Goal: Task Accomplishment & Management: Use online tool/utility

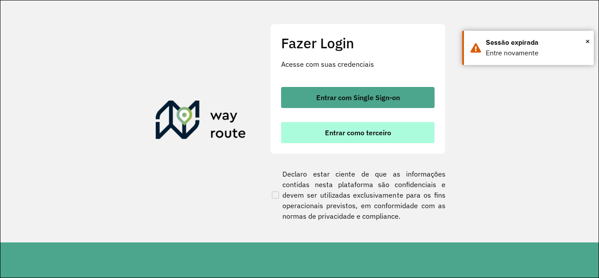
click at [332, 130] on span "Entrar como terceiro" at bounding box center [358, 132] width 66 height 7
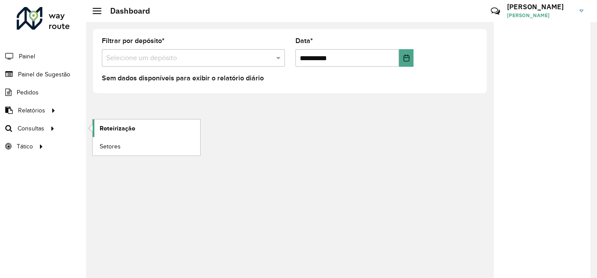
click at [125, 129] on span "Roteirização" at bounding box center [118, 128] width 36 height 9
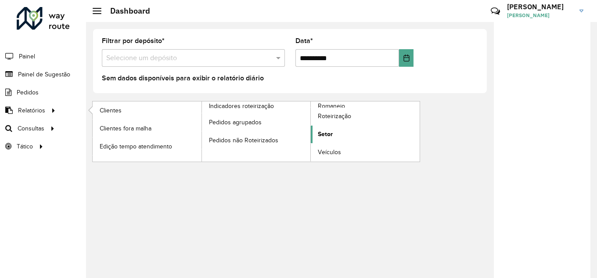
click at [334, 136] on link "Setor" at bounding box center [365, 134] width 109 height 18
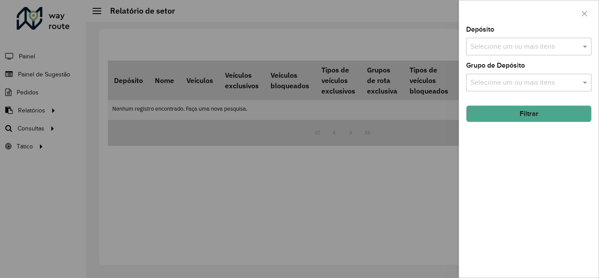
click at [530, 42] on input "text" at bounding box center [524, 47] width 112 height 11
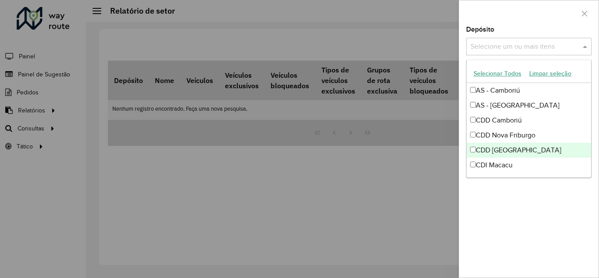
click at [480, 148] on div "CDD [GEOGRAPHIC_DATA]" at bounding box center [529, 150] width 125 height 15
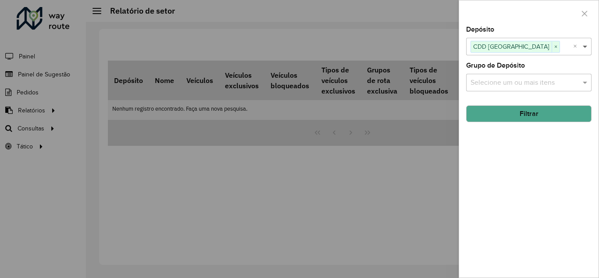
click at [584, 46] on span at bounding box center [586, 46] width 11 height 11
click at [522, 111] on button "Filtrar" at bounding box center [528, 113] width 125 height 17
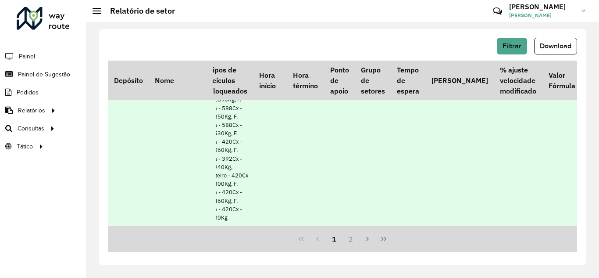
scroll to position [4364, 257]
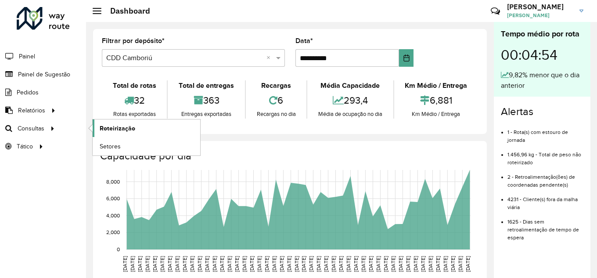
click at [118, 129] on span "Roteirização" at bounding box center [118, 128] width 36 height 9
click at [115, 147] on span "Setores" at bounding box center [110, 146] width 21 height 9
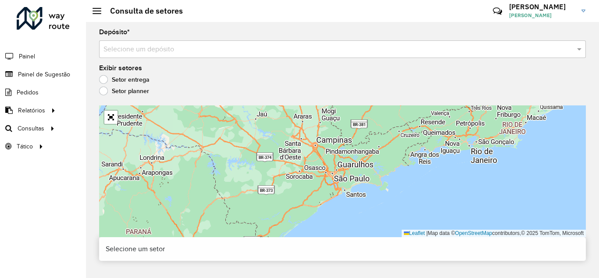
click at [118, 91] on label "Setor planner" at bounding box center [124, 90] width 50 height 9
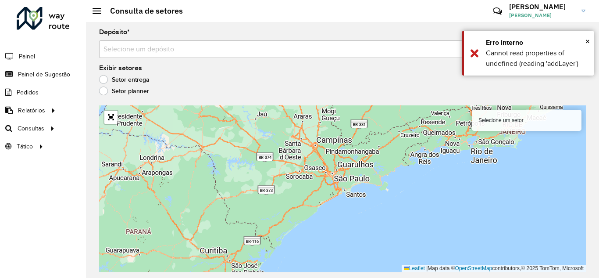
click at [122, 78] on label "Setor entrega" at bounding box center [124, 79] width 50 height 9
click at [116, 89] on label "Setor planner" at bounding box center [124, 90] width 50 height 9
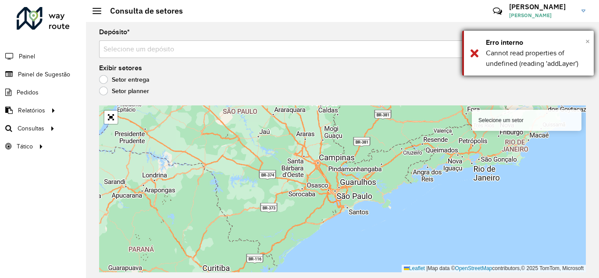
click at [588, 41] on span "×" at bounding box center [588, 41] width 4 height 10
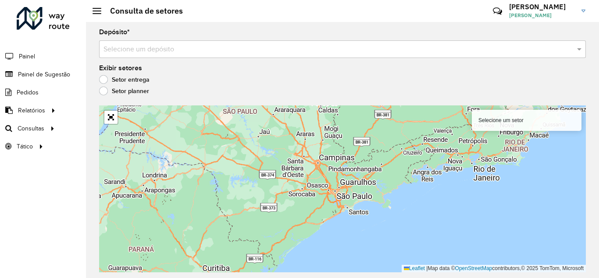
click at [106, 80] on label "Setor entrega" at bounding box center [124, 79] width 50 height 9
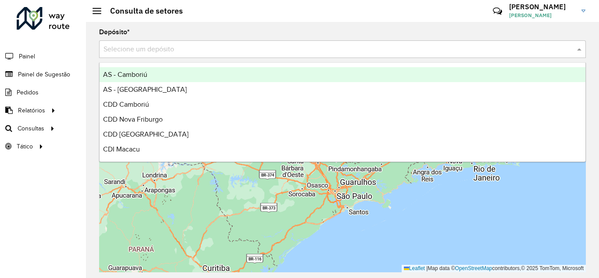
click at [342, 50] on input "text" at bounding box center [334, 49] width 461 height 11
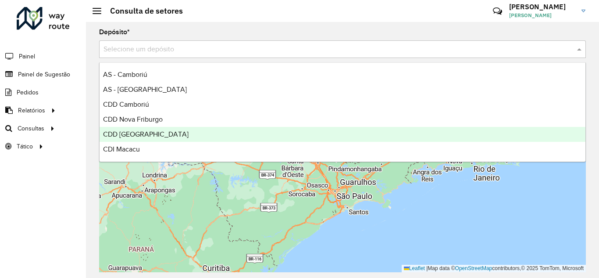
click at [142, 136] on span "CDD [GEOGRAPHIC_DATA]" at bounding box center [146, 133] width 86 height 7
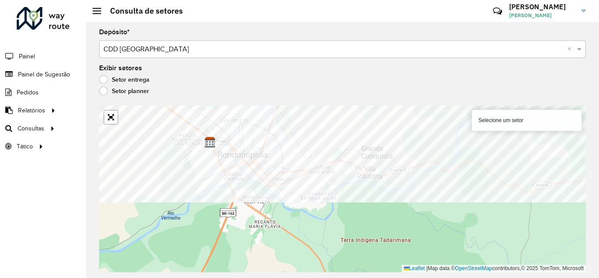
click at [379, 50] on formly-group "Depósito * Selecione um depósito × CDD Rondonópolis × Exibir setores Setor entr…" at bounding box center [342, 150] width 487 height 243
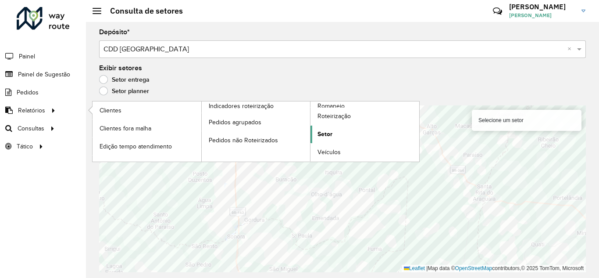
click at [325, 135] on span "Setor" at bounding box center [325, 133] width 15 height 9
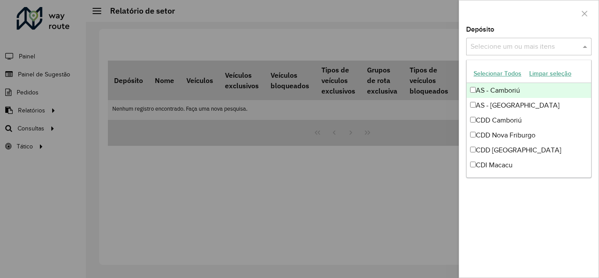
click at [529, 52] on input "text" at bounding box center [524, 47] width 112 height 11
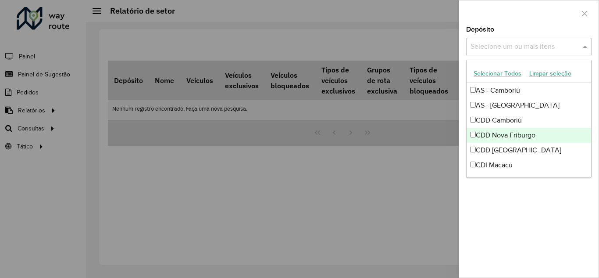
click at [505, 132] on div "CDD Nova Friburgo" at bounding box center [529, 135] width 125 height 15
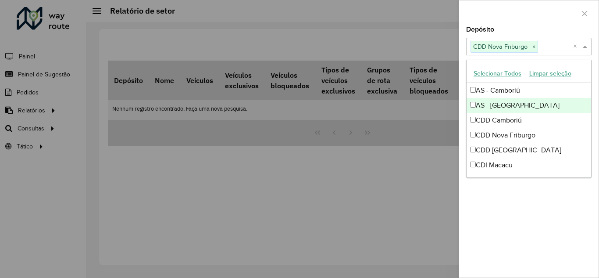
click at [561, 44] on input "text" at bounding box center [555, 47] width 35 height 11
click at [583, 44] on span at bounding box center [586, 46] width 11 height 11
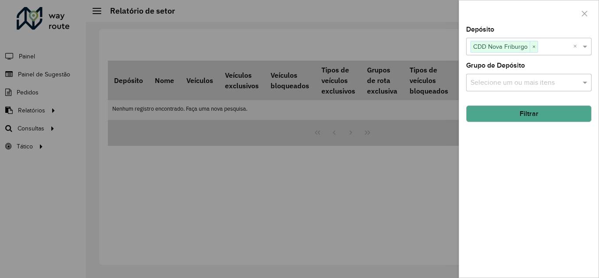
click at [515, 113] on button "Filtrar" at bounding box center [528, 113] width 125 height 17
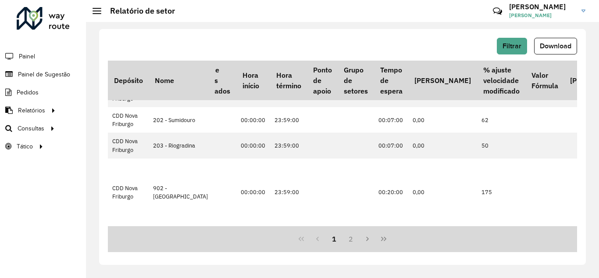
scroll to position [608, 252]
click at [366, 238] on icon "Next Page" at bounding box center [367, 238] width 7 height 7
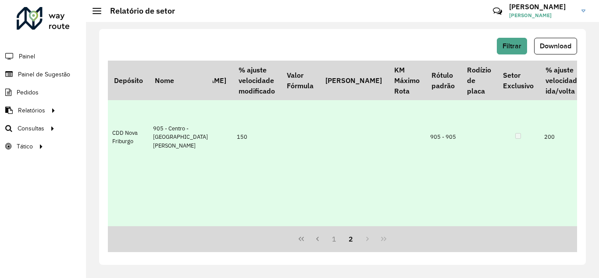
scroll to position [307, 495]
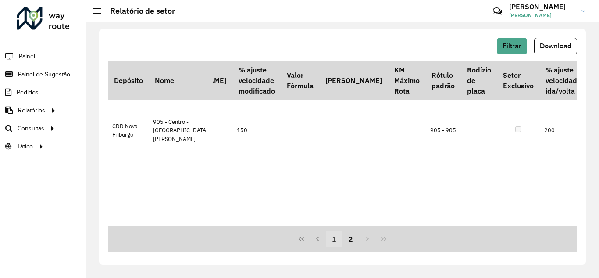
click at [333, 239] on button "1" at bounding box center [334, 238] width 17 height 17
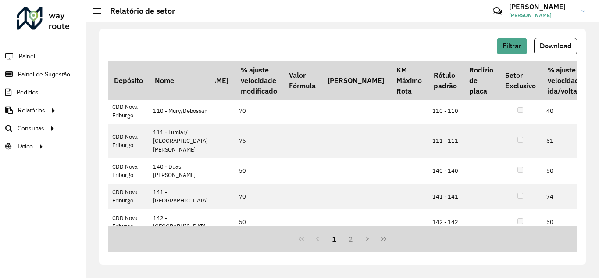
scroll to position [169, 495]
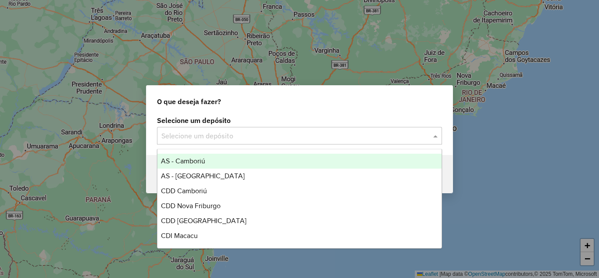
click at [217, 136] on input "text" at bounding box center [290, 136] width 259 height 11
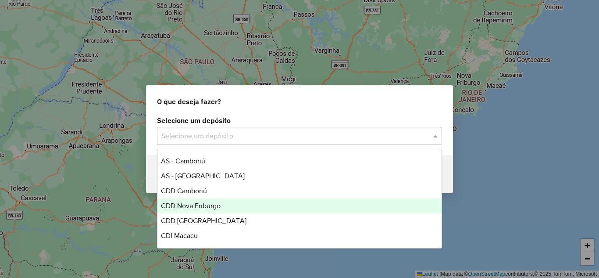
click at [209, 204] on span "CDD Nova Friburgo" at bounding box center [191, 205] width 60 height 7
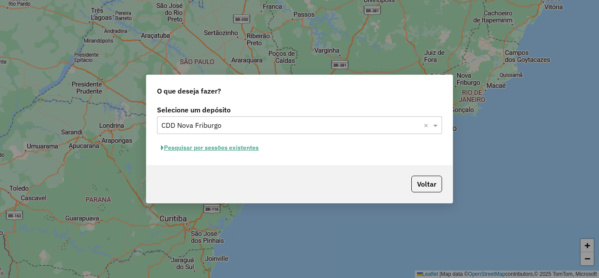
click at [229, 149] on button "Pesquisar por sessões existentes" at bounding box center [210, 148] width 106 height 14
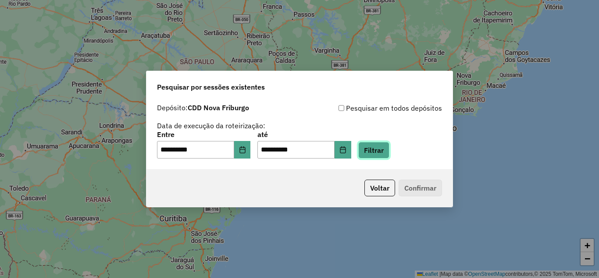
click at [375, 153] on button "Filtrar" at bounding box center [373, 150] width 31 height 17
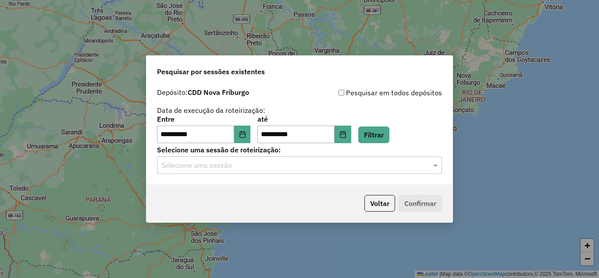
click at [367, 166] on input "text" at bounding box center [290, 165] width 259 height 11
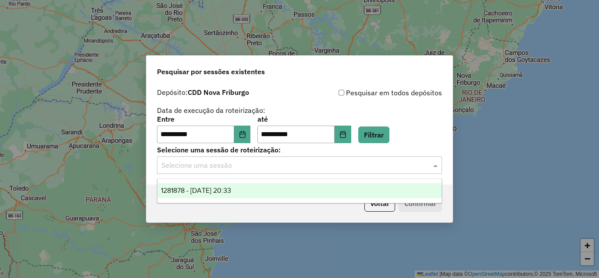
click at [289, 193] on div "1281878 - 24/09/2025 20:33" at bounding box center [299, 190] width 284 height 15
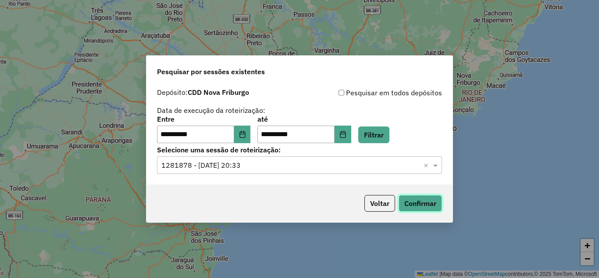
click at [418, 202] on button "Confirmar" at bounding box center [420, 203] width 43 height 17
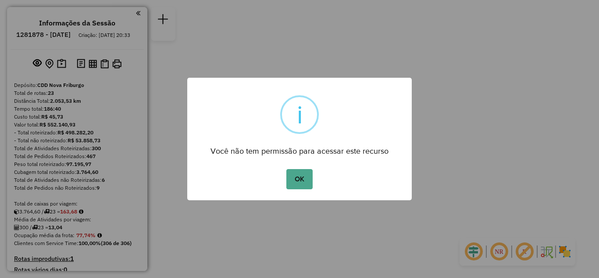
click at [305, 177] on button "OK" at bounding box center [299, 179] width 26 height 20
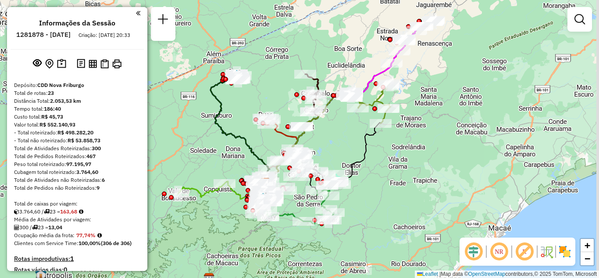
drag, startPoint x: 397, startPoint y: 139, endPoint x: 357, endPoint y: 183, distance: 59.6
click at [357, 181] on div "Janela de atendimento Grade de atendimento Capacidade Transportadoras Veículos …" at bounding box center [299, 139] width 599 height 278
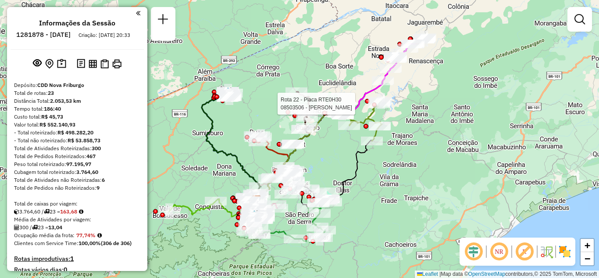
select select "**********"
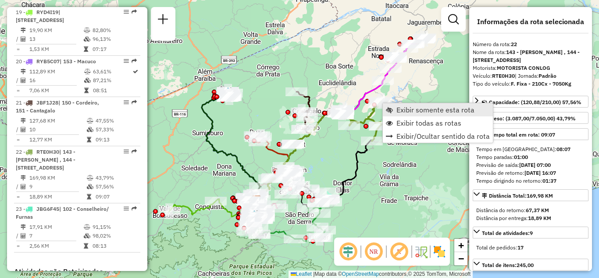
scroll to position [1394, 0]
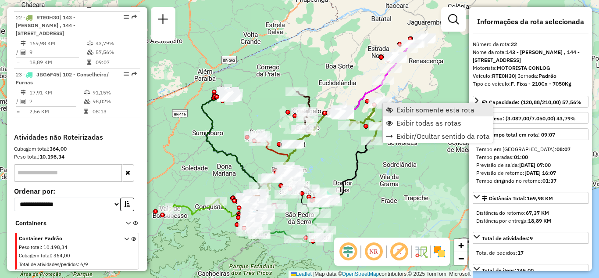
click at [427, 110] on span "Exibir somente esta rota" at bounding box center [436, 109] width 78 height 7
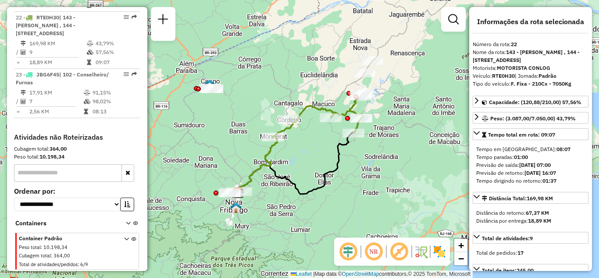
drag, startPoint x: 261, startPoint y: 109, endPoint x: 235, endPoint y: 114, distance: 26.8
click at [235, 114] on div "Janela de atendimento Grade de atendimento Capacidade Transportadoras Veículos …" at bounding box center [299, 139] width 599 height 278
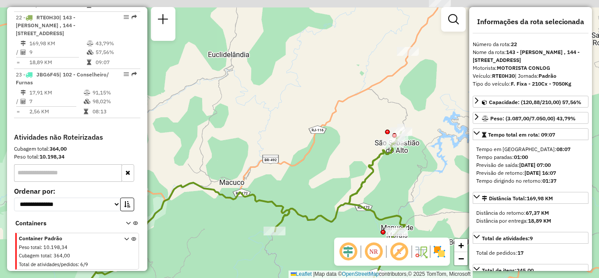
drag, startPoint x: 417, startPoint y: 112, endPoint x: 446, endPoint y: 172, distance: 66.5
click at [446, 172] on div "Janela de atendimento Grade de atendimento Capacidade Transportadoras Veículos …" at bounding box center [299, 139] width 599 height 278
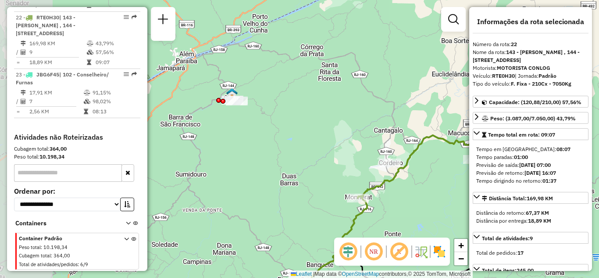
drag, startPoint x: 239, startPoint y: 156, endPoint x: 336, endPoint y: 156, distance: 96.1
click at [336, 156] on div "Janela de atendimento Grade de atendimento Capacidade Transportadoras Veículos …" at bounding box center [299, 139] width 599 height 278
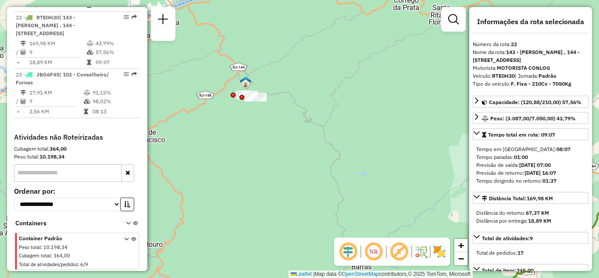
drag, startPoint x: 242, startPoint y: 142, endPoint x: 255, endPoint y: 150, distance: 15.1
click at [251, 161] on div "Janela de atendimento Grade de atendimento Capacidade Transportadoras Veículos …" at bounding box center [299, 139] width 599 height 278
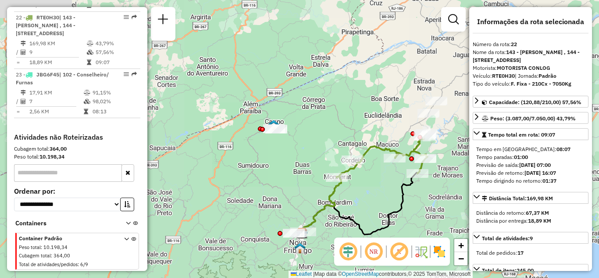
drag, startPoint x: 286, startPoint y: 153, endPoint x: 250, endPoint y: 153, distance: 35.5
click at [250, 153] on div "Janela de atendimento Grade de atendimento Capacidade Transportadoras Veículos …" at bounding box center [299, 139] width 599 height 278
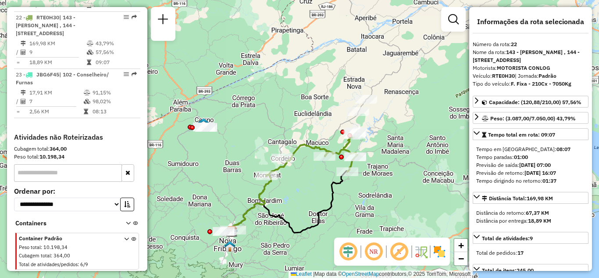
click at [308, 172] on div "Janela de atendimento Grade de atendimento Capacidade Transportadoras Veículos …" at bounding box center [299, 139] width 599 height 278
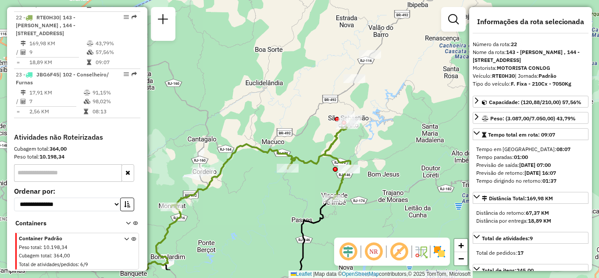
drag, startPoint x: 383, startPoint y: 132, endPoint x: 396, endPoint y: 87, distance: 47.4
click at [396, 88] on div "Janela de atendimento Grade de atendimento Capacidade Transportadoras Veículos …" at bounding box center [299, 139] width 599 height 278
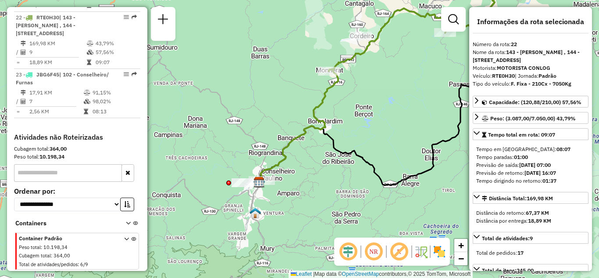
drag, startPoint x: 272, startPoint y: 104, endPoint x: 278, endPoint y: 122, distance: 18.3
click at [278, 122] on div "Janela de atendimento Grade de atendimento Capacidade Transportadoras Veículos …" at bounding box center [299, 139] width 599 height 278
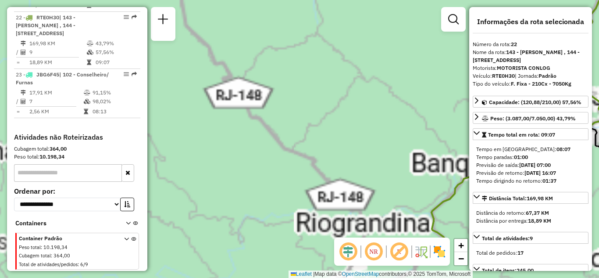
drag, startPoint x: 256, startPoint y: 132, endPoint x: 289, endPoint y: 54, distance: 84.3
click at [288, 36] on div "Janela de atendimento Grade de atendimento Capacidade Transportadoras Veículos …" at bounding box center [299, 139] width 599 height 278
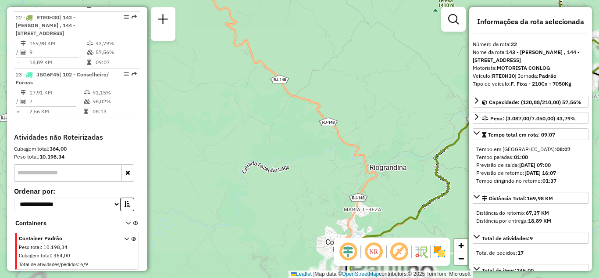
drag, startPoint x: 284, startPoint y: 151, endPoint x: 272, endPoint y: 43, distance: 108.6
click at [273, 45] on div "Janela de atendimento Grade de atendimento Capacidade Transportadoras Veículos …" at bounding box center [299, 139] width 599 height 278
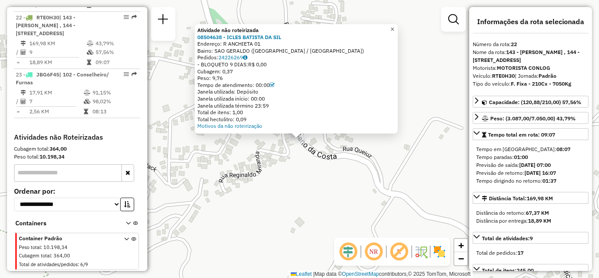
click at [394, 27] on span "×" at bounding box center [392, 28] width 4 height 7
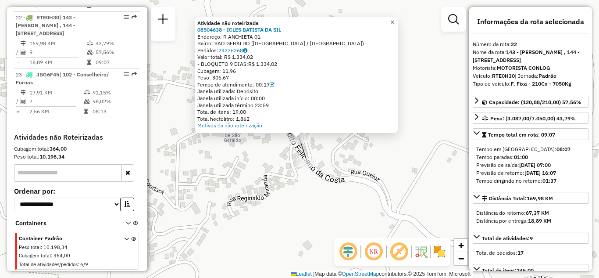
click at [394, 18] on span "×" at bounding box center [392, 21] width 4 height 7
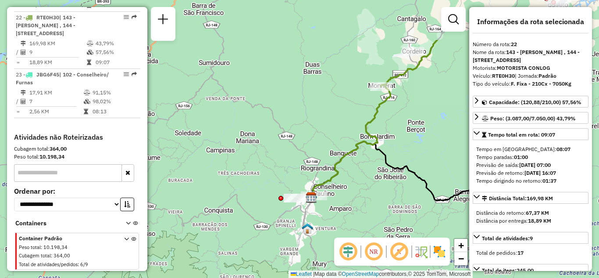
drag, startPoint x: 378, startPoint y: 152, endPoint x: 286, endPoint y: 225, distance: 116.8
click at [287, 239] on div "Janela de atendimento Grade de atendimento Capacidade Transportadoras Veículos …" at bounding box center [299, 139] width 599 height 278
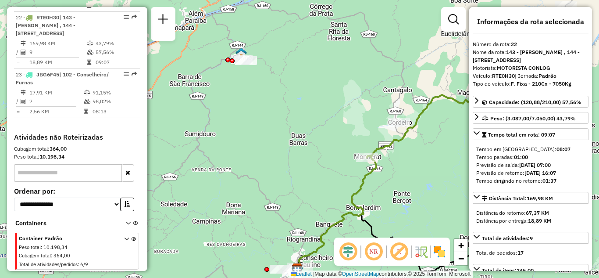
drag, startPoint x: 283, startPoint y: 136, endPoint x: 301, endPoint y: 157, distance: 27.4
click at [298, 158] on div "Janela de atendimento Grade de atendimento Capacidade Transportadoras Veículos …" at bounding box center [299, 139] width 599 height 278
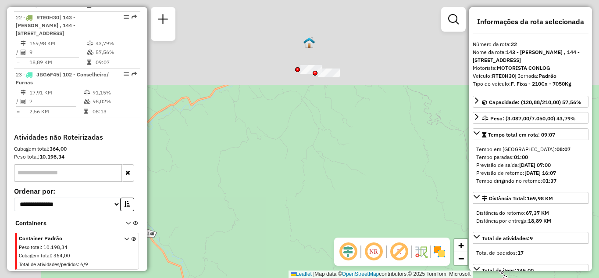
drag, startPoint x: 297, startPoint y: 168, endPoint x: 307, endPoint y: 191, distance: 25.2
click at [307, 191] on div "Janela de atendimento Grade de atendimento Capacidade Transportadoras Veículos …" at bounding box center [299, 139] width 599 height 278
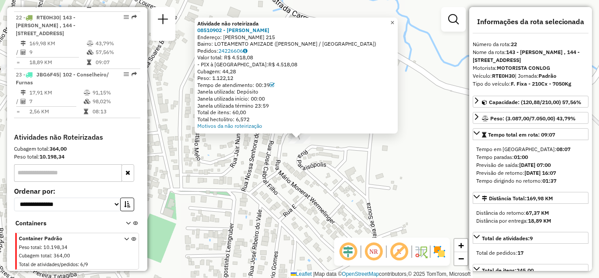
click at [394, 19] on span "×" at bounding box center [392, 22] width 4 height 7
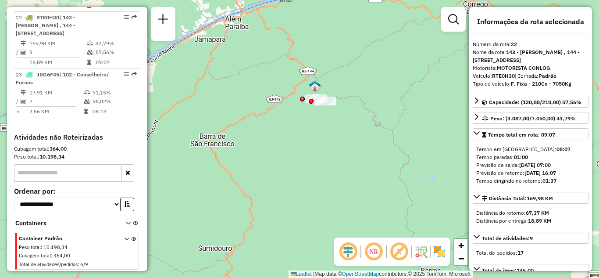
drag, startPoint x: 393, startPoint y: 157, endPoint x: 351, endPoint y: 123, distance: 53.4
click at [350, 126] on div "Janela de atendimento Grade de atendimento Capacidade Transportadoras Veículos …" at bounding box center [299, 139] width 599 height 278
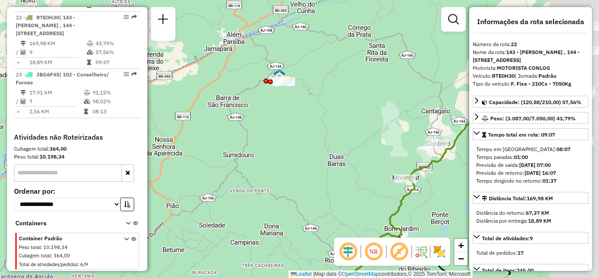
drag, startPoint x: 322, startPoint y: 133, endPoint x: 308, endPoint y: 114, distance: 23.3
click at [307, 116] on div "Janela de atendimento Grade de atendimento Capacidade Transportadoras Veículos …" at bounding box center [299, 139] width 599 height 278
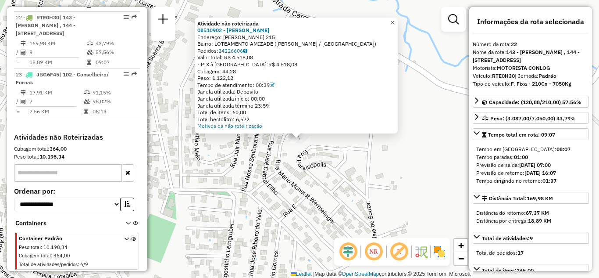
click at [394, 21] on span "×" at bounding box center [392, 22] width 4 height 7
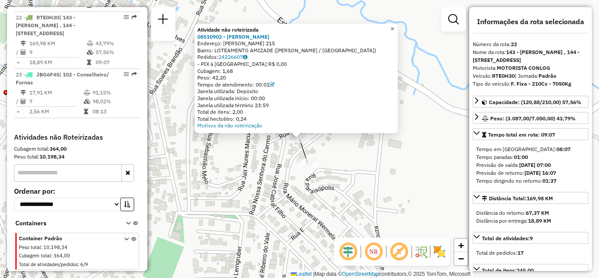
click at [394, 25] on span "×" at bounding box center [392, 28] width 4 height 7
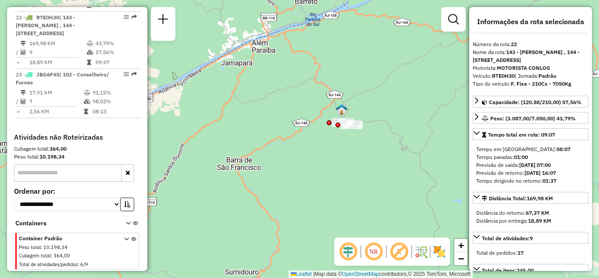
drag, startPoint x: 367, startPoint y: 146, endPoint x: 355, endPoint y: 122, distance: 27.3
click at [355, 123] on div "Janela de atendimento Grade de atendimento Capacidade Transportadoras Veículos …" at bounding box center [299, 139] width 599 height 278
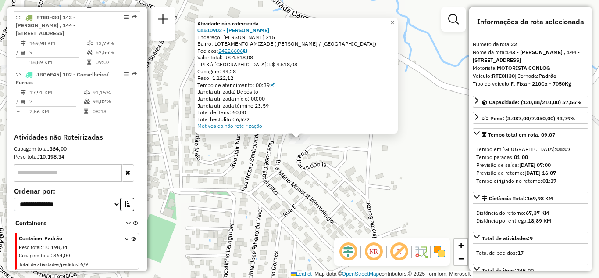
click at [239, 50] on link "24226606" at bounding box center [232, 50] width 29 height 7
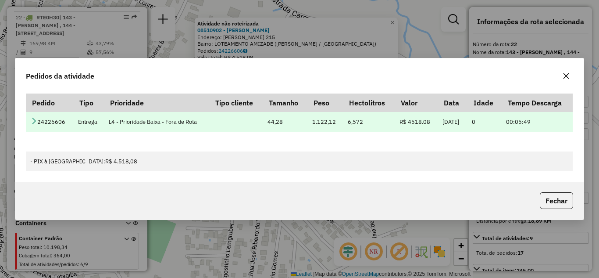
click at [38, 120] on td "24226606" at bounding box center [49, 122] width 47 height 20
click at [37, 121] on td "24226606" at bounding box center [49, 122] width 47 height 20
click at [32, 121] on icon at bounding box center [33, 120] width 7 height 7
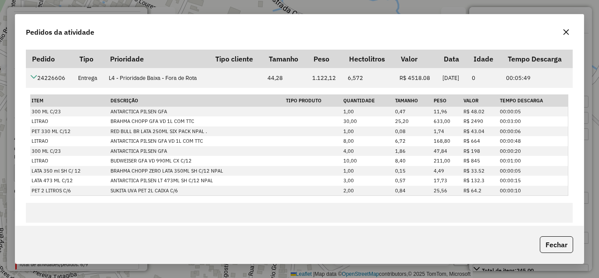
click at [567, 30] on icon "button" at bounding box center [566, 32] width 7 height 7
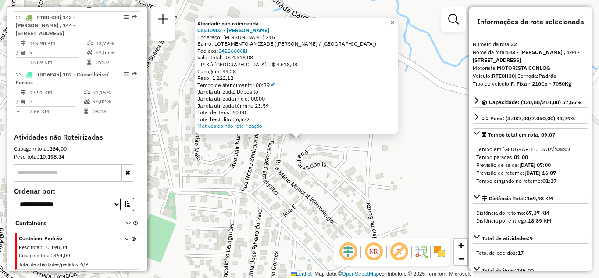
click at [398, 19] on link "×" at bounding box center [392, 23] width 11 height 11
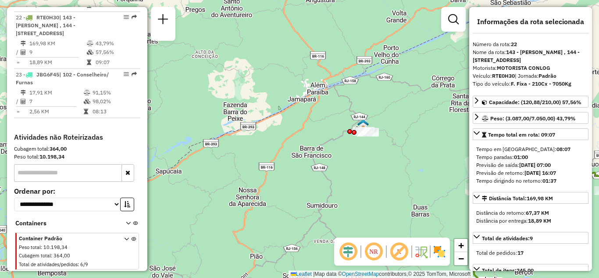
drag, startPoint x: 394, startPoint y: 157, endPoint x: 226, endPoint y: 90, distance: 180.9
click at [229, 93] on div "Janela de atendimento Grade de atendimento Capacidade Transportadoras Veículos …" at bounding box center [299, 139] width 599 height 278
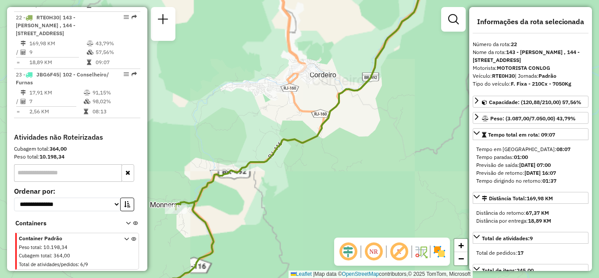
drag, startPoint x: 301, startPoint y: 107, endPoint x: 304, endPoint y: 119, distance: 11.6
click at [303, 118] on div "Janela de atendimento Grade de atendimento Capacidade Transportadoras Veículos …" at bounding box center [299, 139] width 599 height 278
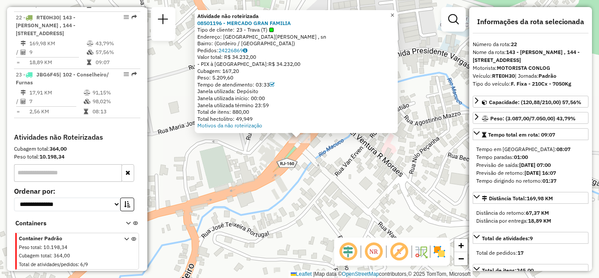
click at [394, 12] on span "×" at bounding box center [392, 14] width 4 height 7
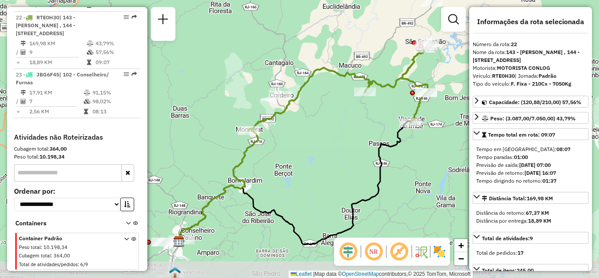
drag, startPoint x: 395, startPoint y: 139, endPoint x: 300, endPoint y: 116, distance: 98.0
click at [302, 119] on div "Janela de atendimento Grade de atendimento Capacidade Transportadoras Veículos …" at bounding box center [299, 139] width 599 height 278
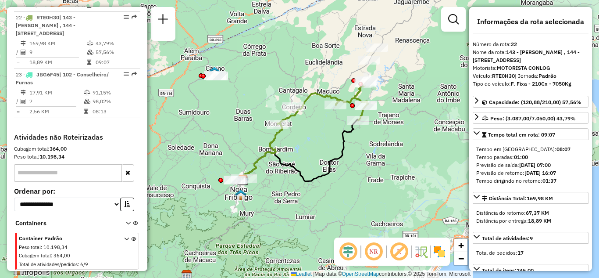
drag, startPoint x: 318, startPoint y: 133, endPoint x: 273, endPoint y: 174, distance: 60.9
click at [273, 174] on div "Janela de atendimento Grade de atendimento Capacidade Transportadoras Veículos …" at bounding box center [299, 139] width 599 height 278
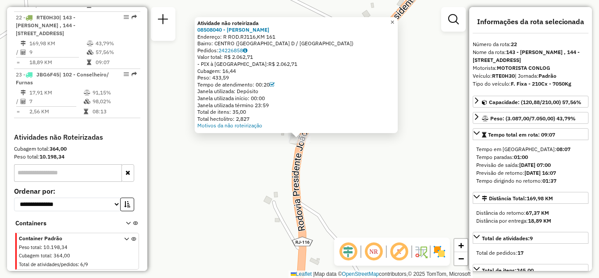
click at [394, 18] on span "×" at bounding box center [392, 21] width 4 height 7
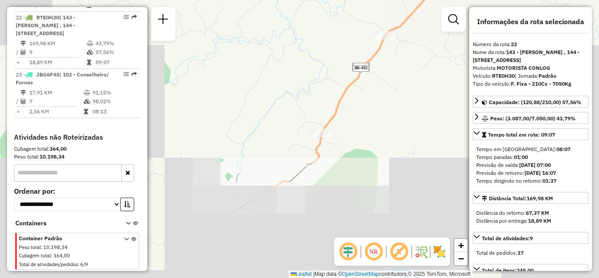
drag, startPoint x: 366, startPoint y: 112, endPoint x: 355, endPoint y: 131, distance: 21.4
click at [355, 131] on div "Janela de atendimento Grade de atendimento Capacidade Transportadoras Veículos …" at bounding box center [299, 139] width 599 height 278
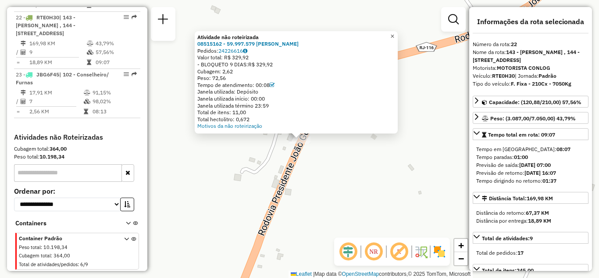
click at [394, 32] on span "×" at bounding box center [392, 35] width 4 height 7
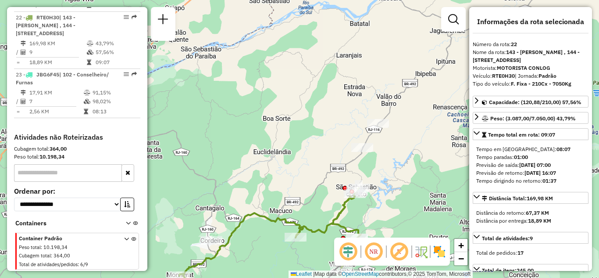
drag, startPoint x: 381, startPoint y: 158, endPoint x: 394, endPoint y: 74, distance: 85.2
click at [394, 77] on div "Janela de atendimento Grade de atendimento Capacidade Transportadoras Veículos …" at bounding box center [299, 139] width 599 height 278
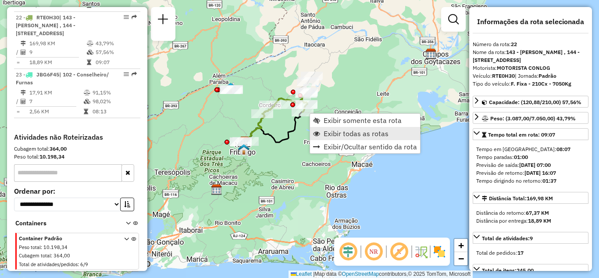
click at [323, 130] on link "Exibir todas as rotas" at bounding box center [365, 133] width 110 height 13
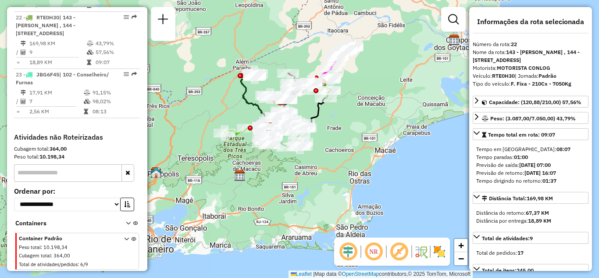
drag, startPoint x: 306, startPoint y: 134, endPoint x: 332, endPoint y: 115, distance: 32.7
click at [333, 116] on div "Janela de atendimento Grade de atendimento Capacidade Transportadoras Veículos …" at bounding box center [299, 139] width 599 height 278
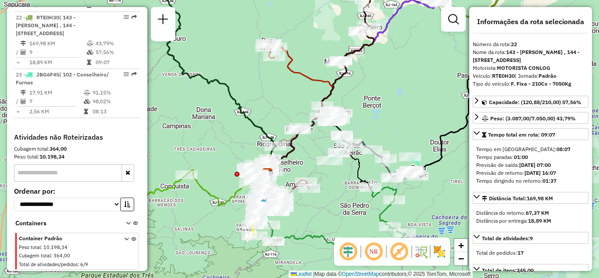
drag, startPoint x: 348, startPoint y: 98, endPoint x: 363, endPoint y: 51, distance: 49.1
click at [366, 46] on div "Janela de atendimento Grade de atendimento Capacidade Transportadoras Veículos …" at bounding box center [299, 139] width 599 height 278
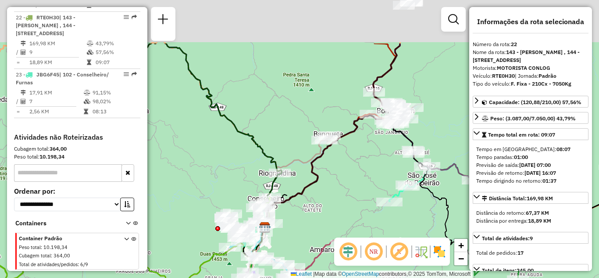
drag, startPoint x: 324, startPoint y: 162, endPoint x: 317, endPoint y: 186, distance: 24.3
click at [317, 190] on div "Janela de atendimento Grade de atendimento Capacidade Transportadoras Veículos …" at bounding box center [299, 139] width 599 height 278
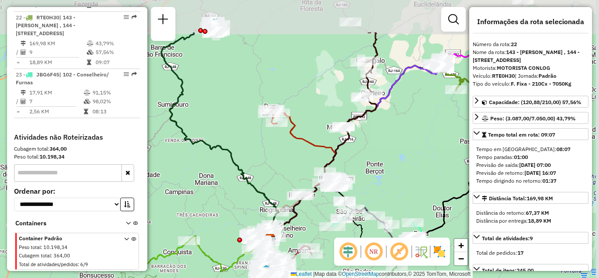
drag, startPoint x: 401, startPoint y: 111, endPoint x: 352, endPoint y: 165, distance: 73.3
click at [357, 167] on div "Janela de atendimento Grade de atendimento Capacidade Transportadoras Veículos …" at bounding box center [299, 139] width 599 height 278
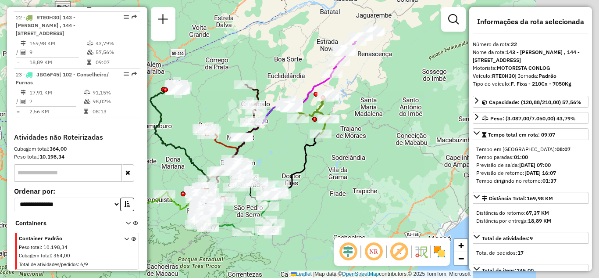
drag, startPoint x: 376, startPoint y: 149, endPoint x: 242, endPoint y: 154, distance: 133.9
click at [242, 154] on div "Janela de atendimento Grade de atendimento Capacidade Transportadoras Veículos …" at bounding box center [299, 139] width 599 height 278
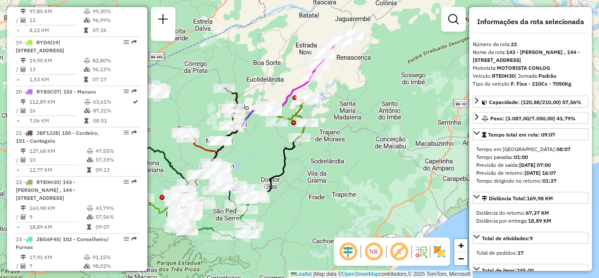
scroll to position [1316, 0]
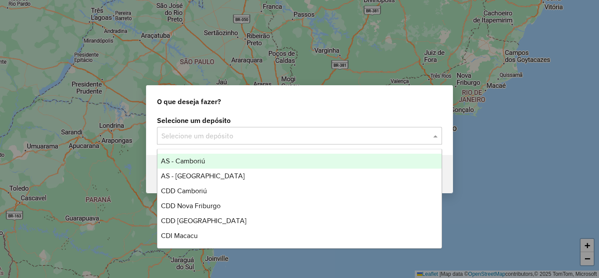
click at [189, 140] on input "text" at bounding box center [290, 136] width 259 height 11
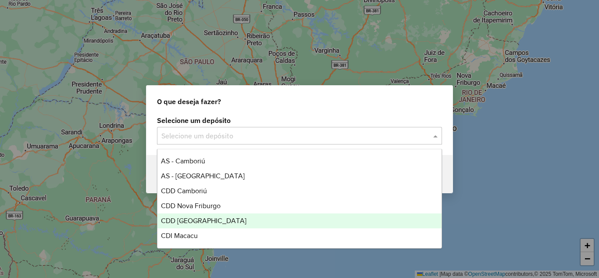
click at [189, 222] on span "CDD [GEOGRAPHIC_DATA]" at bounding box center [204, 220] width 86 height 7
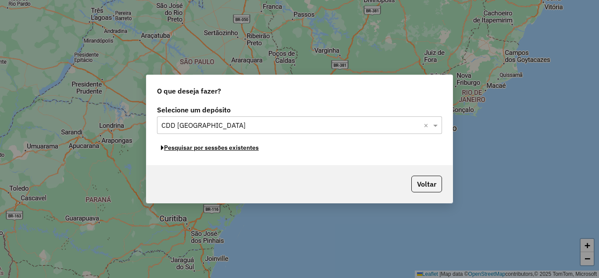
click at [210, 148] on button "Pesquisar por sessões existentes" at bounding box center [210, 148] width 106 height 14
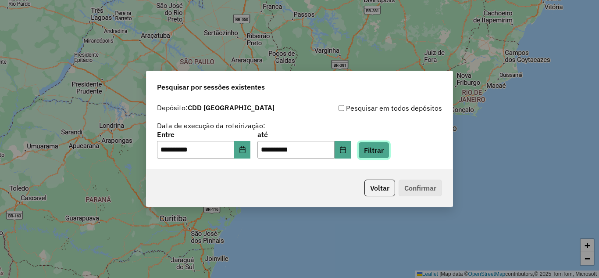
click at [379, 152] on button "Filtrar" at bounding box center [373, 150] width 31 height 17
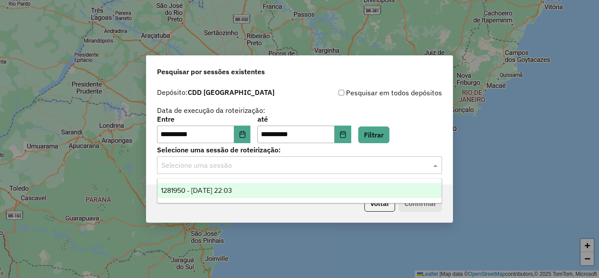
click at [267, 169] on input "text" at bounding box center [290, 165] width 259 height 11
click at [232, 187] on span "1281950 - [DATE] 22:03" at bounding box center [196, 189] width 71 height 7
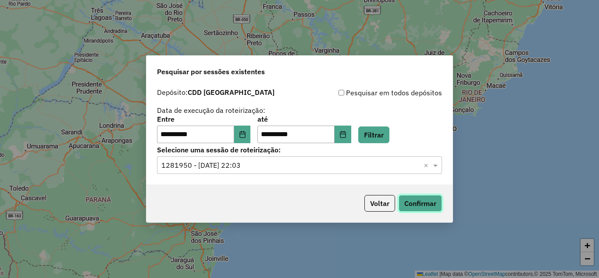
click at [411, 205] on button "Confirmar" at bounding box center [420, 203] width 43 height 17
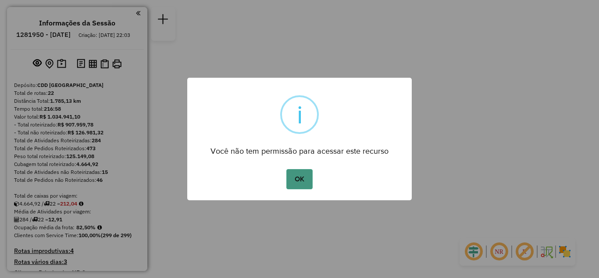
click at [301, 172] on button "OK" at bounding box center [299, 179] width 26 height 20
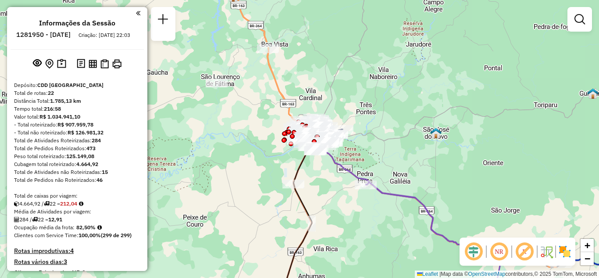
drag, startPoint x: 373, startPoint y: 159, endPoint x: 371, endPoint y: 138, distance: 20.8
click at [379, 139] on div "Janela de atendimento Grade de atendimento Capacidade Transportadoras Veículos …" at bounding box center [299, 139] width 599 height 278
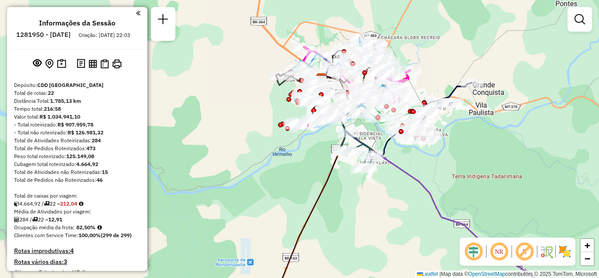
drag, startPoint x: 272, startPoint y: 133, endPoint x: 248, endPoint y: 162, distance: 38.0
click at [248, 162] on div "Janela de atendimento Grade de atendimento Capacidade Transportadoras Veículos …" at bounding box center [299, 139] width 599 height 278
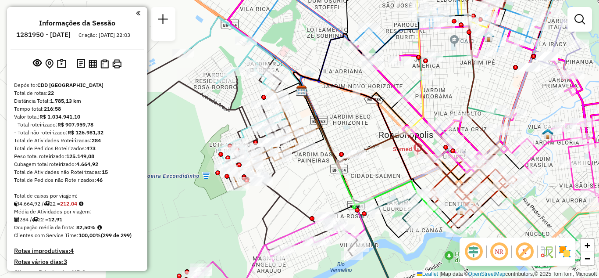
click at [564, 250] on img at bounding box center [565, 251] width 14 height 14
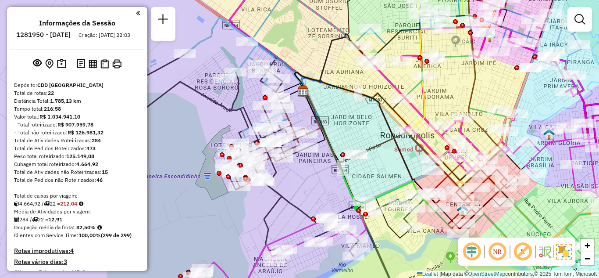
drag, startPoint x: 402, startPoint y: 148, endPoint x: 435, endPoint y: 201, distance: 62.4
click at [435, 201] on icon at bounding box center [367, 139] width 144 height 135
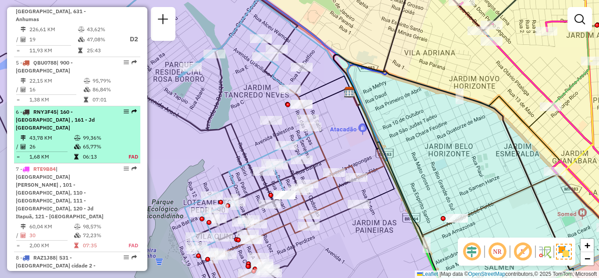
scroll to position [526, 0]
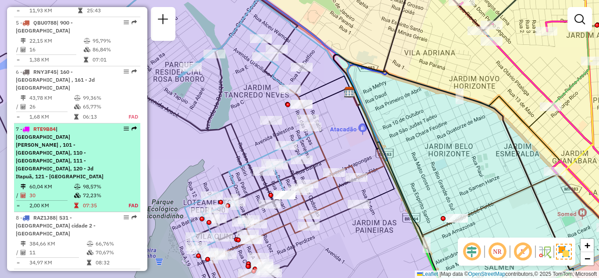
click at [124, 126] on em at bounding box center [126, 128] width 5 height 5
select select "**********"
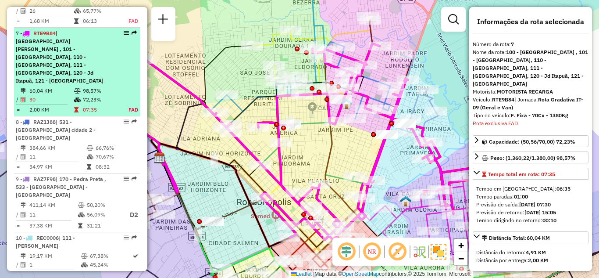
scroll to position [627, 0]
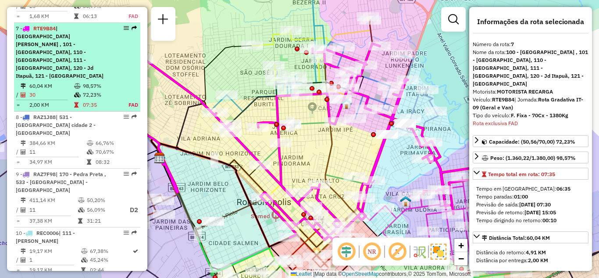
drag, startPoint x: 123, startPoint y: 112, endPoint x: 123, endPoint y: 63, distance: 48.7
click at [123, 100] on td "FAD" at bounding box center [129, 104] width 20 height 9
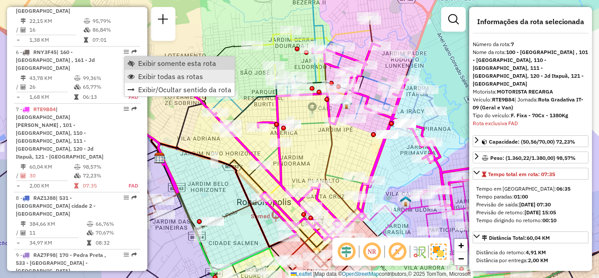
scroll to position [539, 0]
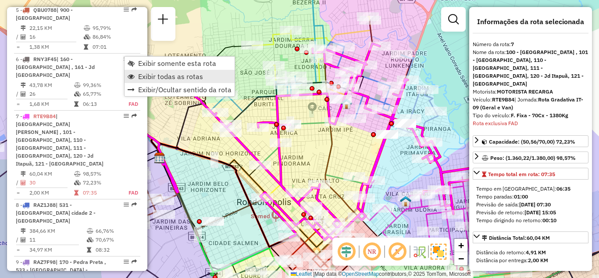
click at [156, 75] on span "Exibir todas as rotas" at bounding box center [170, 76] width 65 height 7
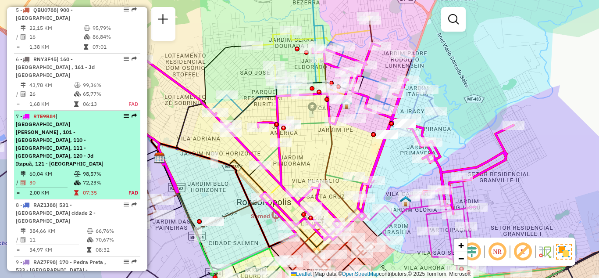
drag, startPoint x: 120, startPoint y: 98, endPoint x: 113, endPoint y: 103, distance: 8.3
click at [112, 112] on div "7 - RTE9B84 | 100 - [GEOGRAPHIC_DATA] , 101 - [GEOGRAPHIC_DATA], 110 - [GEOGRAP…" at bounding box center [77, 139] width 123 height 55
select select "**********"
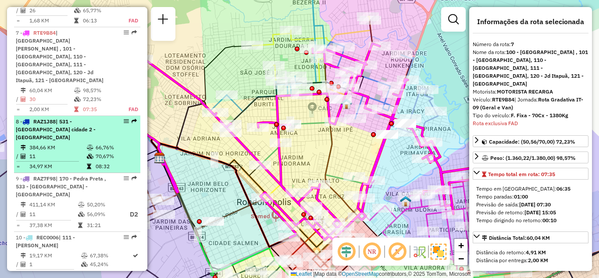
scroll to position [627, 0]
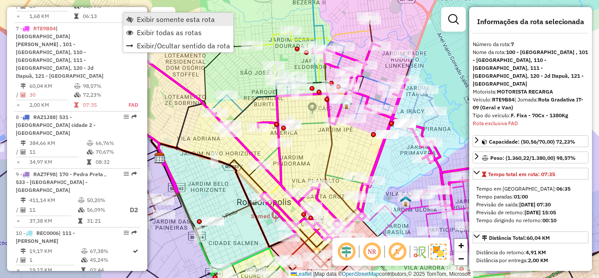
click at [146, 17] on span "Exibir somente esta rota" at bounding box center [176, 19] width 78 height 7
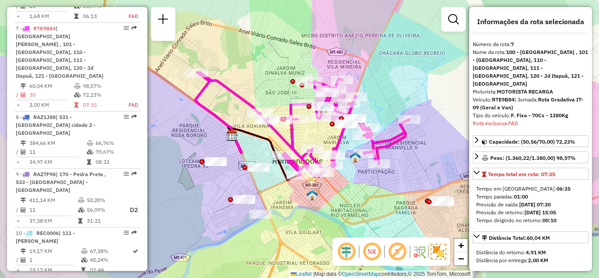
click at [368, 252] on em at bounding box center [371, 251] width 21 height 21
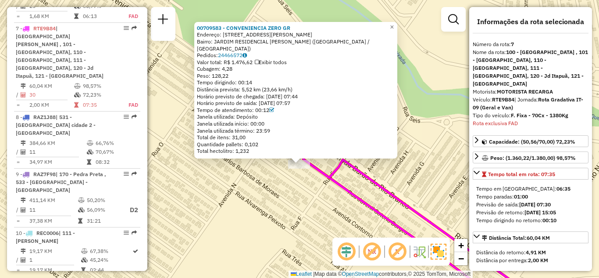
drag, startPoint x: 408, startPoint y: 75, endPoint x: 407, endPoint y: 100, distance: 25.0
click at [408, 101] on div "00709583 - CONVENIENCIA ZERO GR Endereço: [STREET_ADDRESS][PERSON_NAME] Bairro:…" at bounding box center [299, 139] width 599 height 278
click at [394, 31] on span "×" at bounding box center [392, 27] width 4 height 7
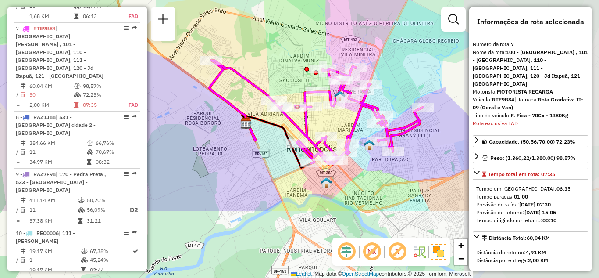
drag, startPoint x: 374, startPoint y: 175, endPoint x: 215, endPoint y: 65, distance: 192.9
click at [215, 65] on div "Rota 7 - Placa RTE9B84 00709583 - CONVENIENCIA ZERO GR Janela de atendimento Gr…" at bounding box center [299, 139] width 599 height 278
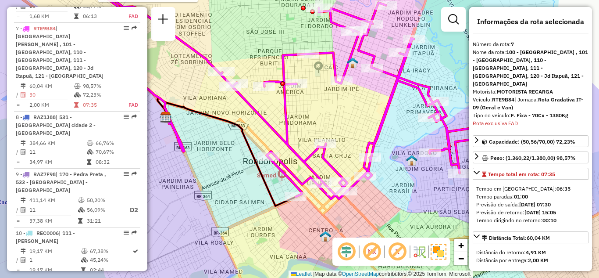
drag, startPoint x: 317, startPoint y: 100, endPoint x: 350, endPoint y: 124, distance: 40.8
click at [349, 122] on div "Rota 7 - Placa RTE9B84 00709583 - CONVENIENCIA ZERO GR Janela de atendimento Gr…" at bounding box center [299, 139] width 599 height 278
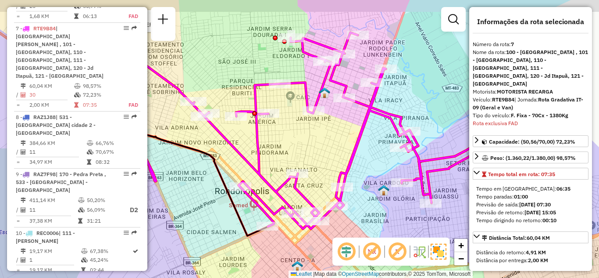
drag, startPoint x: 341, startPoint y: 121, endPoint x: 304, endPoint y: 146, distance: 44.9
click at [305, 146] on div "Rota 7 - Placa RTE9B84 00709583 - CONVENIENCIA ZERO GR Janela de atendimento Gr…" at bounding box center [299, 139] width 599 height 278
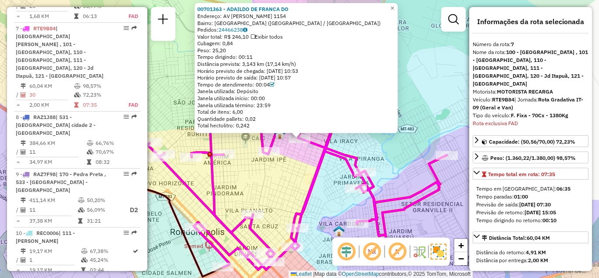
click at [322, 139] on div "00701363 - ADAILDO DE FRANCA DO Endereço: AV [PERSON_NAME] 1154 Bairro: [GEOGRA…" at bounding box center [299, 139] width 599 height 278
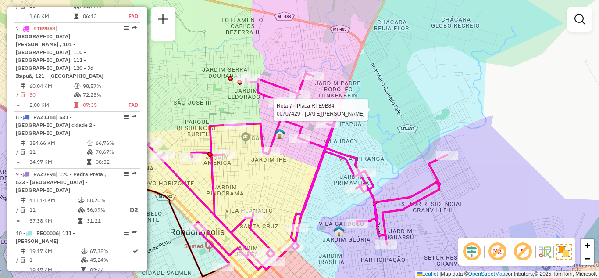
select select "**********"
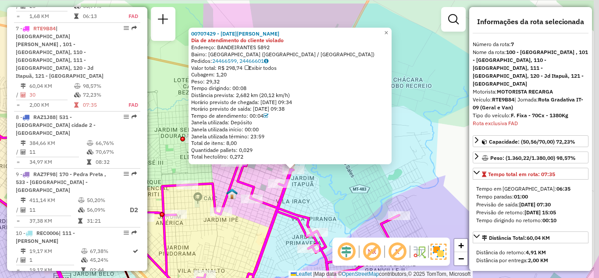
drag, startPoint x: 413, startPoint y: 52, endPoint x: 408, endPoint y: 69, distance: 17.9
click at [408, 69] on div "00707429 - [DATE][PERSON_NAME] Dia de atendimento do cliente violado Endereço: …" at bounding box center [299, 139] width 599 height 278
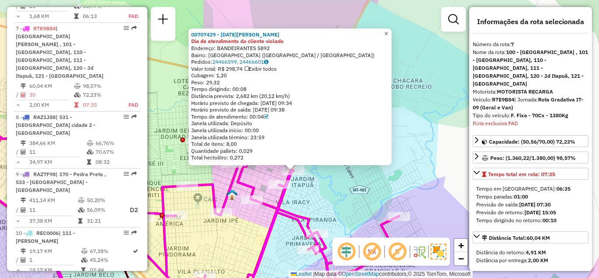
click at [388, 30] on span "×" at bounding box center [386, 33] width 4 height 7
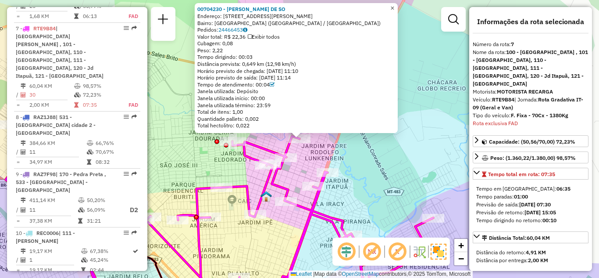
click at [394, 5] on span "×" at bounding box center [392, 7] width 4 height 7
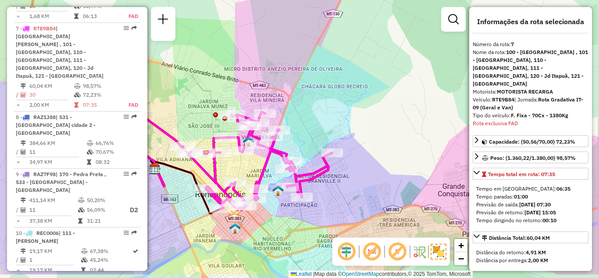
drag, startPoint x: 312, startPoint y: 145, endPoint x: 293, endPoint y: 130, distance: 24.0
click at [295, 132] on div "Janela de atendimento Grade de atendimento Capacidade Transportadoras Veículos …" at bounding box center [299, 139] width 599 height 278
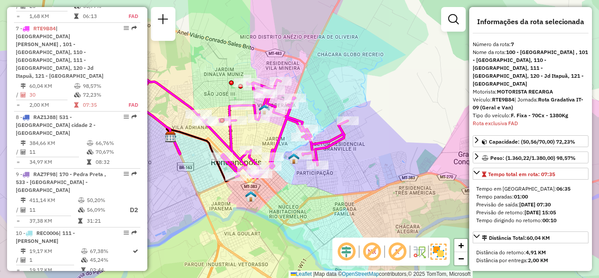
drag, startPoint x: 315, startPoint y: 122, endPoint x: 325, endPoint y: 110, distance: 15.6
click at [323, 111] on div "Janela de atendimento Grade de atendimento Capacidade Transportadoras Veículos …" at bounding box center [299, 139] width 599 height 278
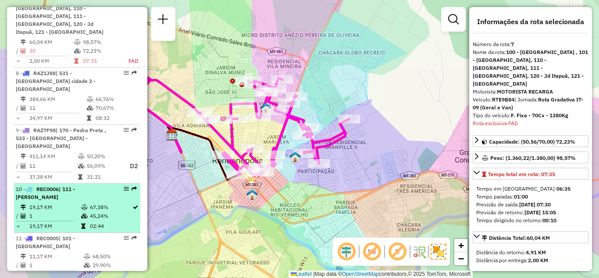
scroll to position [715, 0]
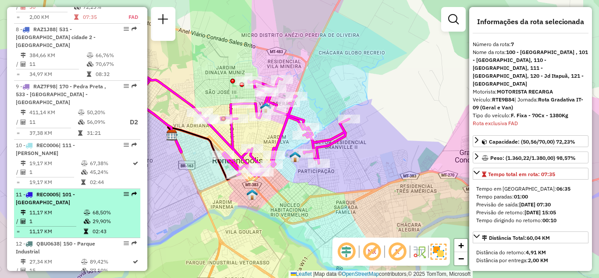
click at [124, 191] on em at bounding box center [126, 193] width 5 height 5
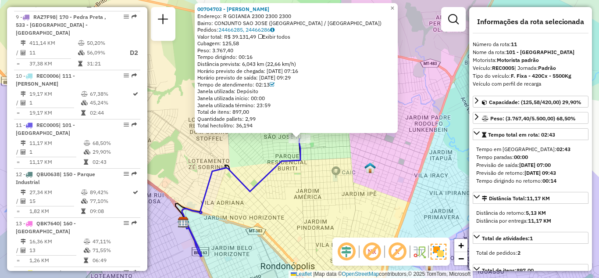
scroll to position [841, 0]
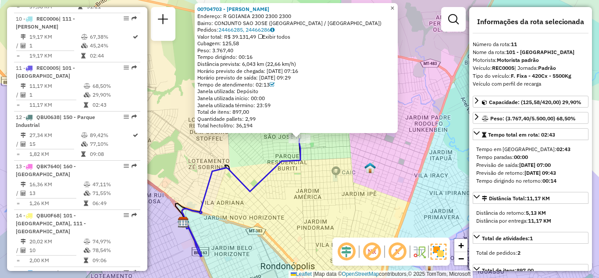
click at [394, 7] on span "×" at bounding box center [392, 7] width 4 height 7
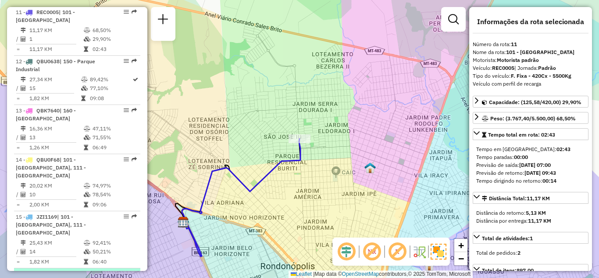
scroll to position [929, 0]
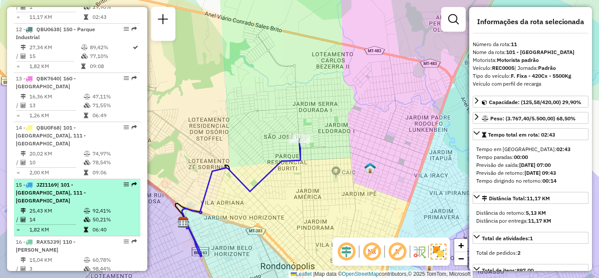
click at [124, 182] on em at bounding box center [126, 184] width 5 height 5
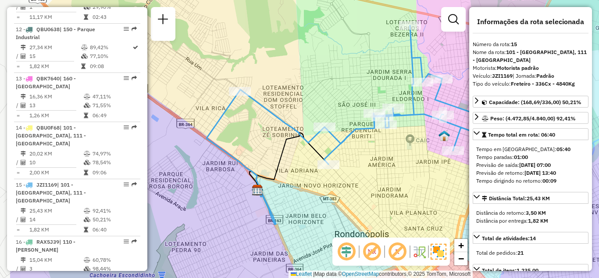
drag, startPoint x: 232, startPoint y: 129, endPoint x: 248, endPoint y: 124, distance: 16.8
click at [248, 124] on div "Janela de atendimento Grade de atendimento Capacidade Transportadoras Veículos …" at bounding box center [299, 139] width 599 height 278
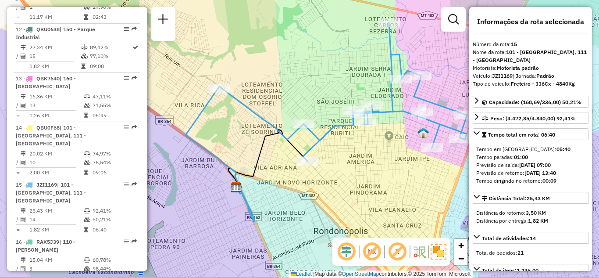
drag, startPoint x: 256, startPoint y: 127, endPoint x: 259, endPoint y: 119, distance: 8.6
click at [220, 120] on div "Janela de atendimento Grade de atendimento Capacidade Transportadoras Veículos …" at bounding box center [299, 139] width 599 height 278
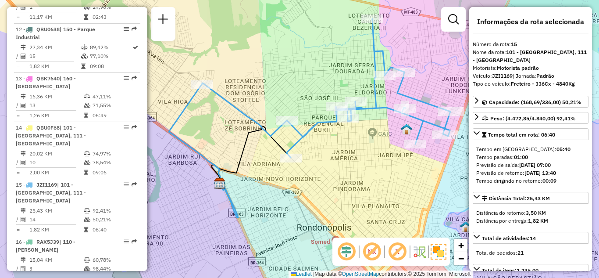
drag, startPoint x: 372, startPoint y: 150, endPoint x: 281, endPoint y: 143, distance: 91.1
click at [286, 146] on div "Janela de atendimento Grade de atendimento Capacidade Transportadoras Veículos …" at bounding box center [299, 139] width 599 height 278
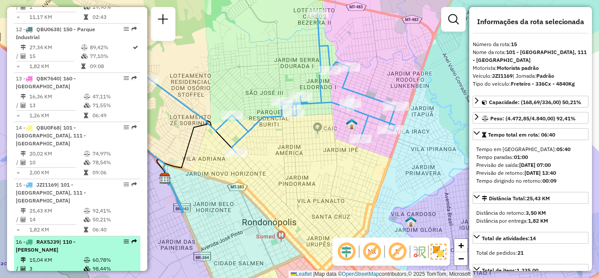
click at [124, 239] on em at bounding box center [126, 241] width 5 height 5
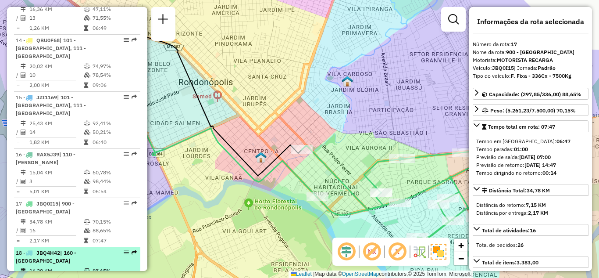
scroll to position [1016, 0]
click at [76, 249] on span "| 160 - [GEOGRAPHIC_DATA]" at bounding box center [46, 256] width 61 height 14
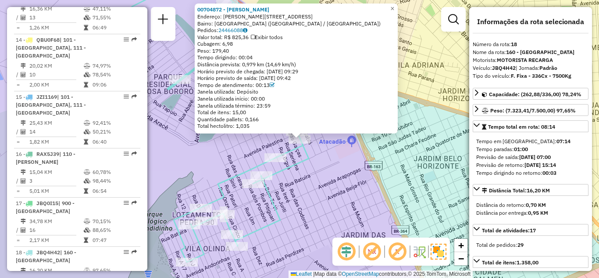
scroll to position [1177, 0]
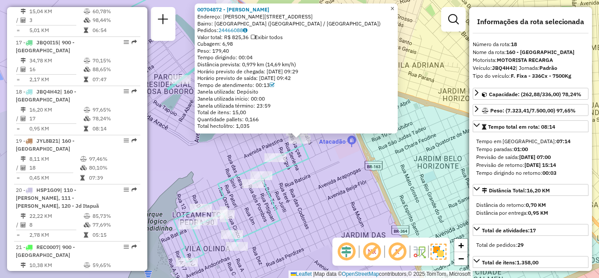
click at [394, 5] on span "×" at bounding box center [392, 8] width 4 height 7
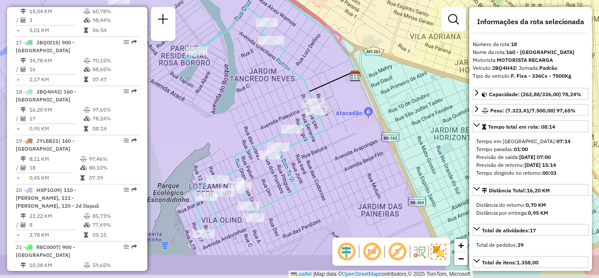
drag, startPoint x: 304, startPoint y: 180, endPoint x: 329, endPoint y: 140, distance: 47.7
click at [329, 140] on div "Janela de atendimento Grade de atendimento Capacidade Transportadoras Veículos …" at bounding box center [299, 139] width 599 height 278
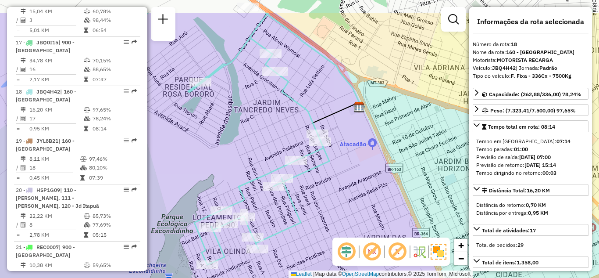
drag, startPoint x: 264, startPoint y: 113, endPoint x: 264, endPoint y: 123, distance: 10.1
click at [264, 123] on div "Janela de atendimento Grade de atendimento Capacidade Transportadoras Veículos …" at bounding box center [299, 139] width 599 height 278
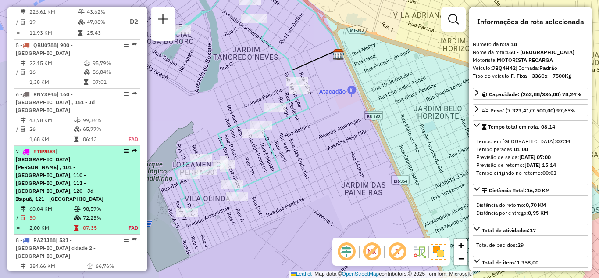
scroll to position [519, 0]
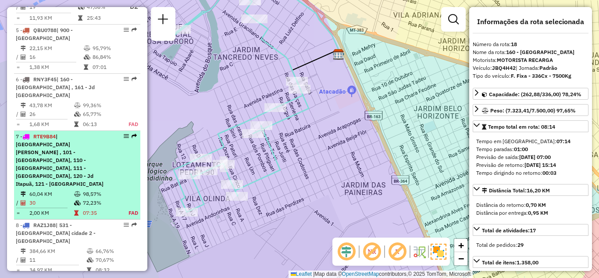
click at [124, 133] on em at bounding box center [126, 135] width 5 height 5
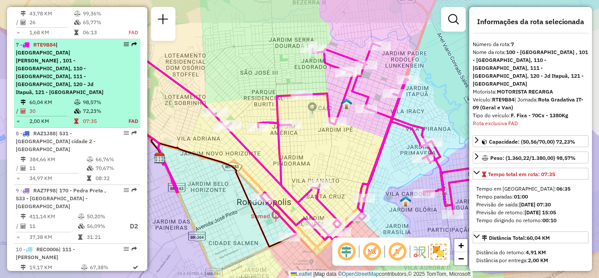
scroll to position [627, 0]
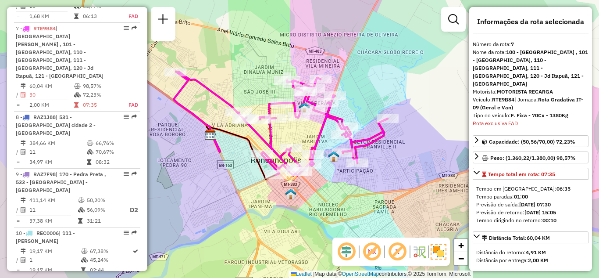
drag, startPoint x: 367, startPoint y: 197, endPoint x: 343, endPoint y: 179, distance: 29.7
click at [344, 179] on div "Janela de atendimento Grade de atendimento Capacidade Transportadoras Veículos …" at bounding box center [299, 139] width 599 height 278
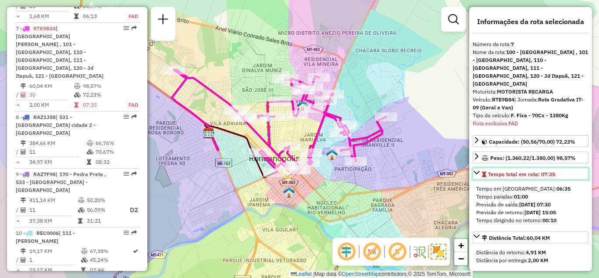
click at [474, 171] on icon at bounding box center [477, 173] width 6 height 4
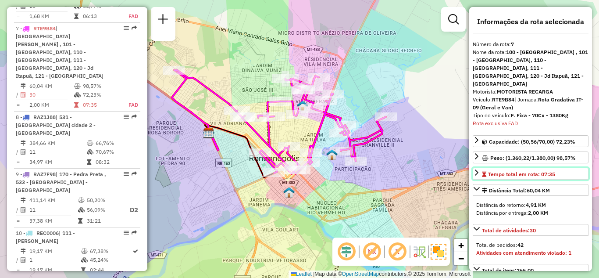
click at [479, 169] on icon at bounding box center [476, 172] width 7 height 7
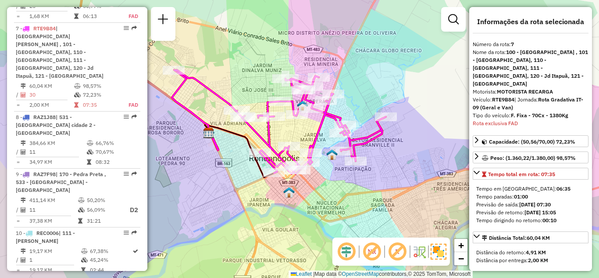
click at [500, 112] on div "Informações da rota selecionada Número da rota: 7 Nome da rota: 100 - [GEOGRAPH…" at bounding box center [530, 139] width 123 height 264
click at [506, 119] on div "Rota exclusiva FAD" at bounding box center [531, 123] width 116 height 8
drag, startPoint x: 518, startPoint y: 107, endPoint x: 474, endPoint y: 108, distance: 44.7
click at [474, 119] on div "Rota exclusiva FAD" at bounding box center [531, 123] width 116 height 8
click at [502, 119] on div "Rota exclusiva FAD" at bounding box center [531, 123] width 116 height 8
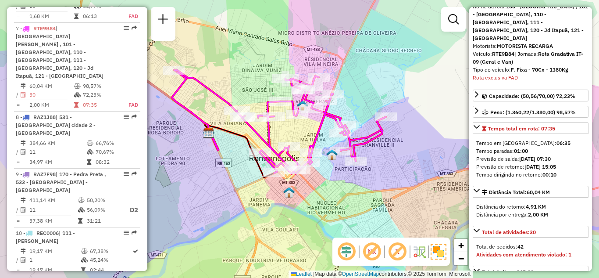
scroll to position [88, 0]
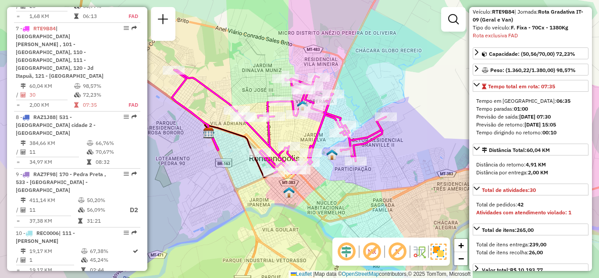
click at [500, 209] on strong "Atividades com atendimento violado: 1" at bounding box center [523, 212] width 95 height 7
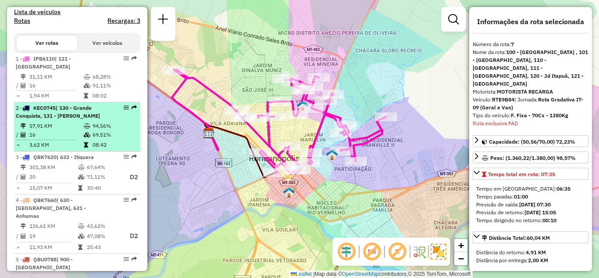
scroll to position [276, 0]
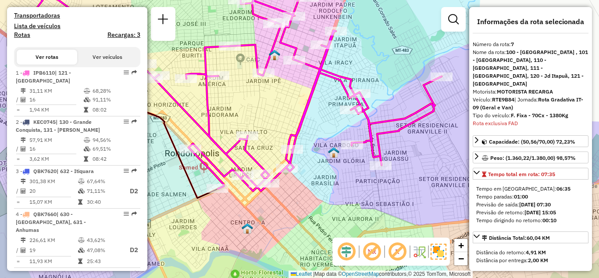
drag, startPoint x: 384, startPoint y: 150, endPoint x: 418, endPoint y: 154, distance: 34.8
click at [411, 159] on div "Janela de atendimento Grade de atendimento Capacidade Transportadoras Veículos …" at bounding box center [299, 139] width 599 height 278
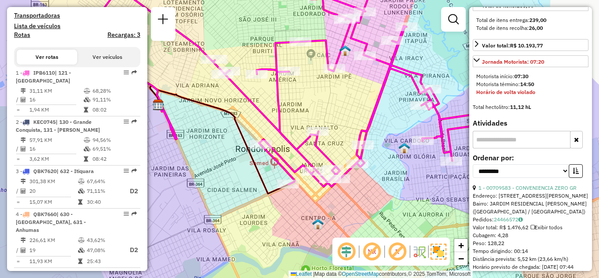
scroll to position [439, 0]
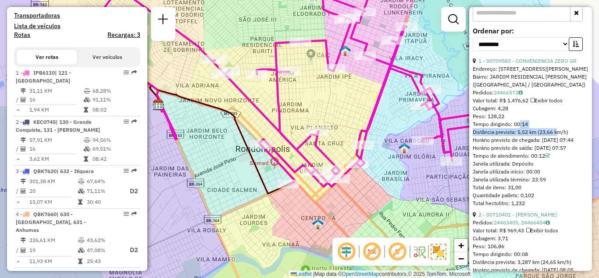
drag, startPoint x: 517, startPoint y: 108, endPoint x: 555, endPoint y: 116, distance: 39.1
click at [555, 116] on div "1 - 00709583 - CONVENIENCIA ZERO GR Endereço: [STREET_ADDRESS][PERSON_NAME] Bai…" at bounding box center [531, 132] width 116 height 150
drag, startPoint x: 528, startPoint y: 252, endPoint x: 557, endPoint y: 250, distance: 28.6
click at [557, 258] on div "Distância prevista: 3,287 km (24,65 km/h)" at bounding box center [531, 262] width 116 height 8
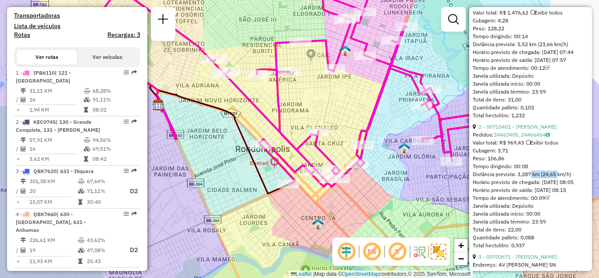
scroll to position [614, 0]
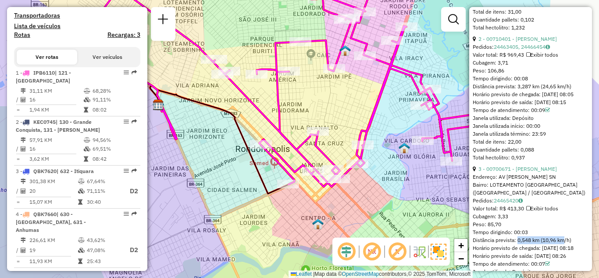
drag, startPoint x: 551, startPoint y: 239, endPoint x: 562, endPoint y: 240, distance: 11.4
click at [562, 240] on div "Distância prevista: 0,548 km (10,96 km/h)" at bounding box center [531, 240] width 116 height 8
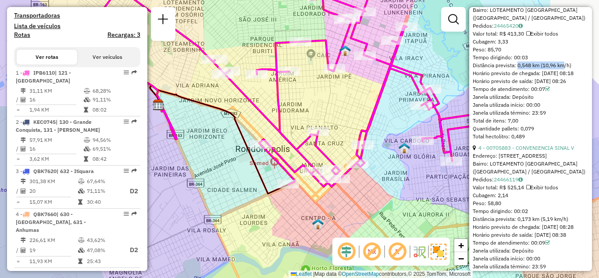
scroll to position [790, 0]
drag, startPoint x: 490, startPoint y: 225, endPoint x: 547, endPoint y: 224, distance: 57.5
click at [547, 222] on div "Distância prevista: 0,173 km (5,19 km/h)" at bounding box center [531, 218] width 116 height 8
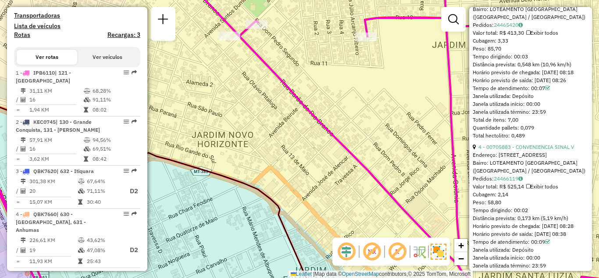
click at [522, 214] on div "Tempo dirigindo: 00:02" at bounding box center [531, 210] width 116 height 8
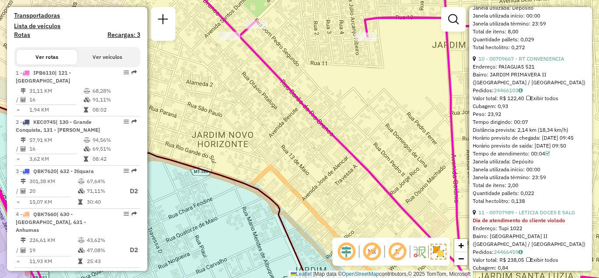
scroll to position [1798, 0]
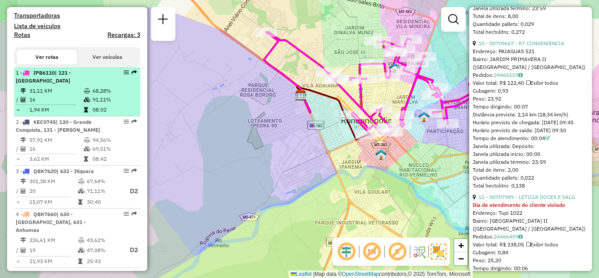
click at [124, 75] on em at bounding box center [126, 72] width 5 height 5
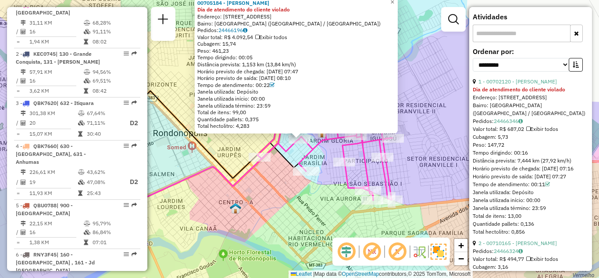
scroll to position [347, 0]
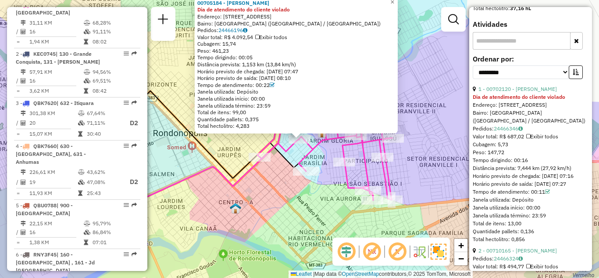
click at [508, 211] on div "Janela utilizada início: 00:00" at bounding box center [531, 208] width 116 height 8
drag, startPoint x: 482, startPoint y: 159, endPoint x: 523, endPoint y: 159, distance: 41.7
click at [523, 159] on div "Tempo dirigindo: 00:16" at bounding box center [531, 160] width 116 height 8
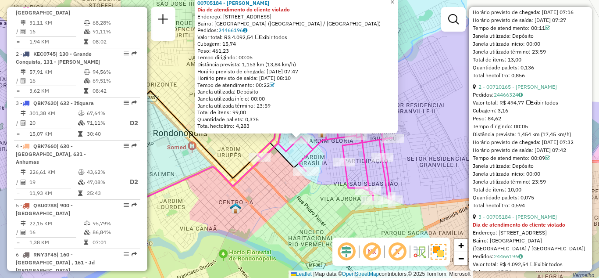
scroll to position [523, 0]
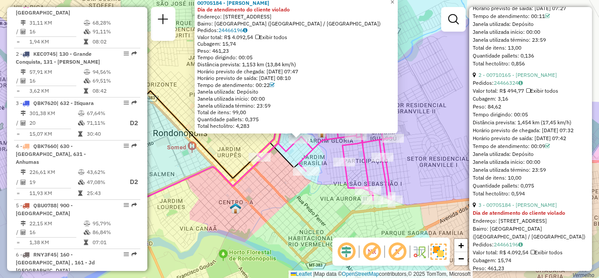
drag, startPoint x: 533, startPoint y: 119, endPoint x: 540, endPoint y: 124, distance: 8.2
click at [543, 118] on div "Tempo dirigindo: 00:05" at bounding box center [531, 115] width 116 height 8
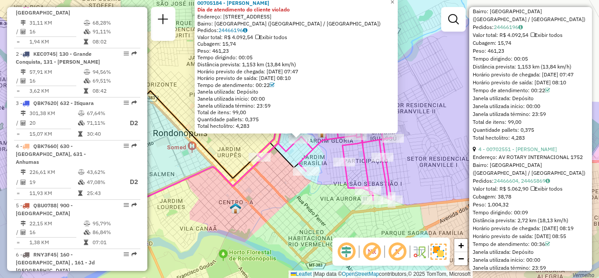
scroll to position [742, 0]
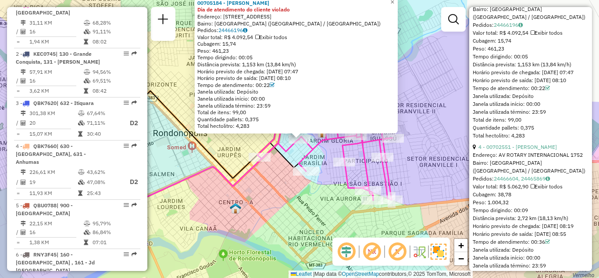
drag, startPoint x: 493, startPoint y: 233, endPoint x: 525, endPoint y: 229, distance: 31.8
click at [525, 229] on div "4 - 00702551 - [PERSON_NAME]: AV ROTARY INTERNACIONAL 1752 Bairro: [GEOGRAPHIC_…" at bounding box center [531, 218] width 116 height 150
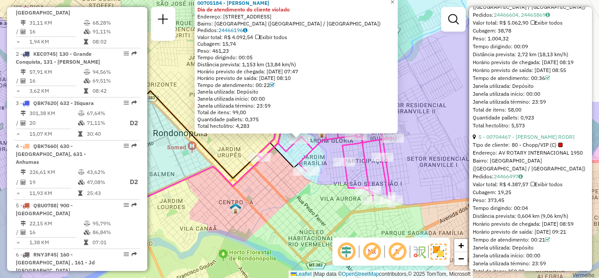
scroll to position [961, 0]
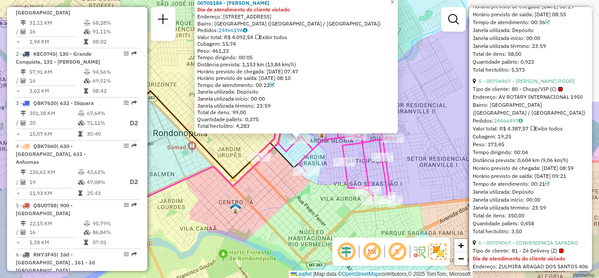
drag, startPoint x: 512, startPoint y: 184, endPoint x: 528, endPoint y: 184, distance: 15.4
click at [528, 156] on div "Tempo dirigindo: 00:04" at bounding box center [531, 152] width 116 height 8
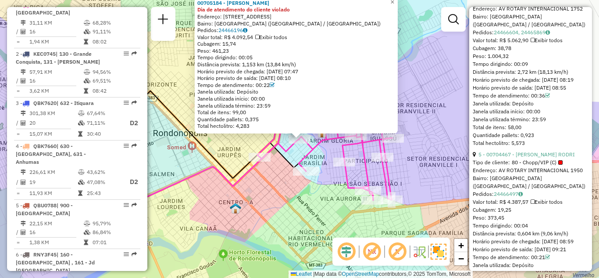
scroll to position [874, 0]
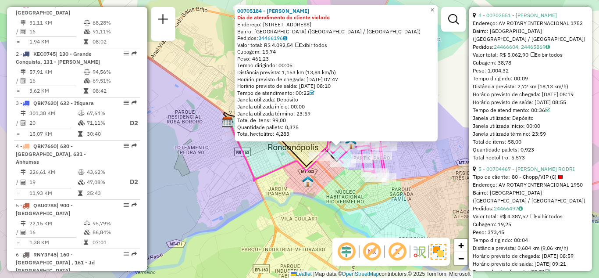
drag, startPoint x: 414, startPoint y: 149, endPoint x: 400, endPoint y: 175, distance: 29.0
click at [400, 175] on div "00705184 - [PERSON_NAME] PEREI Dia de atendimento do cliente violado Endereço: …" at bounding box center [299, 139] width 599 height 278
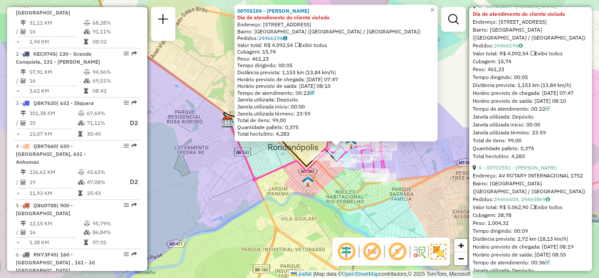
scroll to position [742, 0]
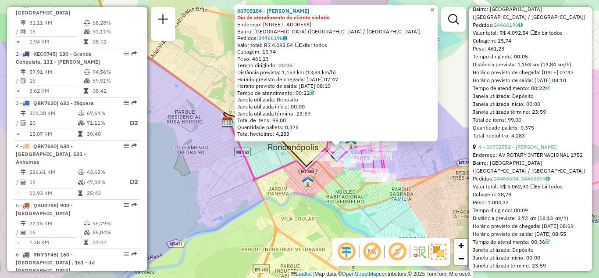
drag, startPoint x: 439, startPoint y: 7, endPoint x: 437, endPoint y: 21, distance: 13.3
click at [434, 7] on span "×" at bounding box center [432, 9] width 4 height 7
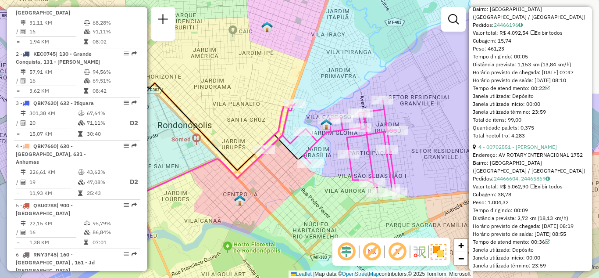
drag, startPoint x: 425, startPoint y: 142, endPoint x: 430, endPoint y: 126, distance: 16.1
click at [430, 126] on div "Janela de atendimento Grade de atendimento Capacidade Transportadoras Veículos …" at bounding box center [299, 139] width 599 height 278
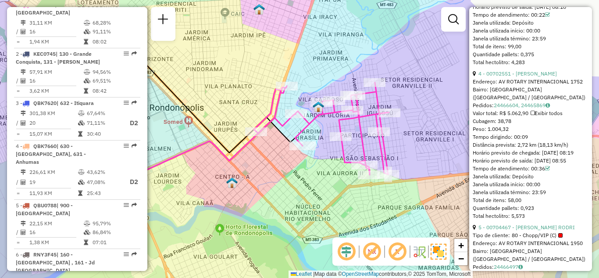
scroll to position [830, 0]
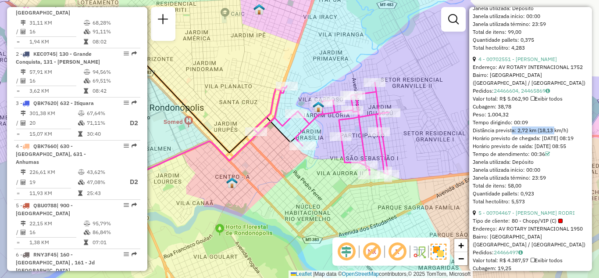
drag, startPoint x: 511, startPoint y: 152, endPoint x: 554, endPoint y: 151, distance: 43.0
click at [554, 134] on div "Distância prevista: 2,72 km (18,13 km/h)" at bounding box center [531, 130] width 116 height 8
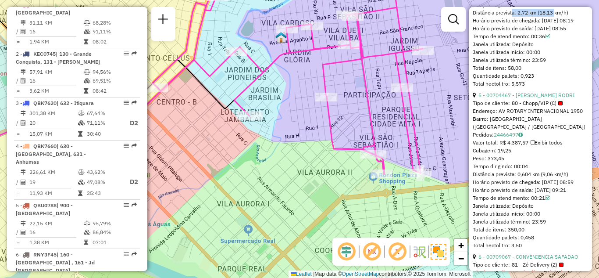
scroll to position [961, 0]
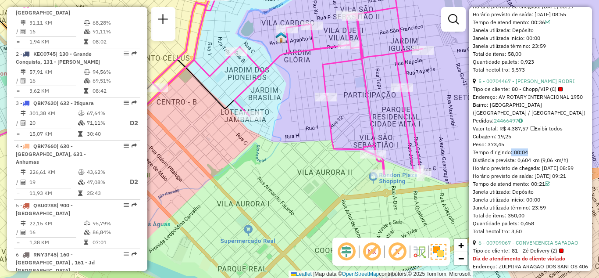
drag, startPoint x: 507, startPoint y: 182, endPoint x: 524, endPoint y: 180, distance: 16.8
click at [524, 156] on div "Tempo dirigindo: 00:04" at bounding box center [531, 152] width 116 height 8
click at [536, 164] on div "Distância prevista: 0,604 km (9,06 km/h)" at bounding box center [531, 160] width 116 height 8
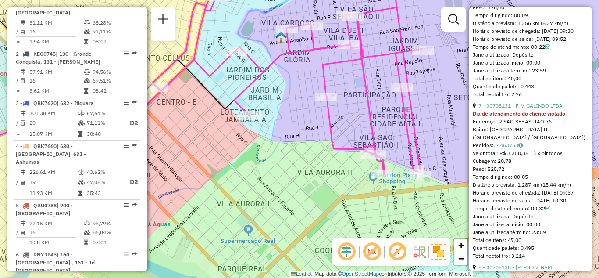
scroll to position [1269, 0]
drag, startPoint x: 512, startPoint y: 228, endPoint x: 529, endPoint y: 228, distance: 17.6
click at [529, 188] on div "Distância prevista: 1,287 km (15,44 km/h)" at bounding box center [531, 184] width 116 height 8
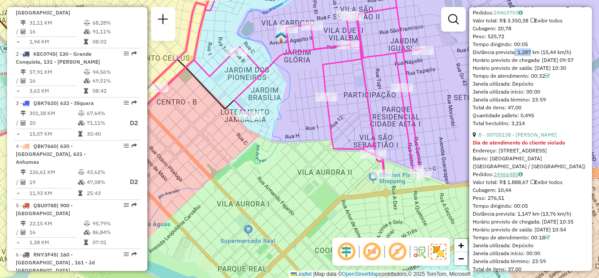
scroll to position [1444, 0]
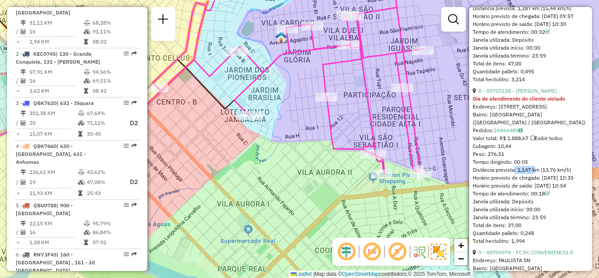
drag, startPoint x: 512, startPoint y: 224, endPoint x: 534, endPoint y: 224, distance: 21.9
click at [534, 174] on div "Distância prevista: 1,147 km (13,76 km/h)" at bounding box center [531, 170] width 116 height 8
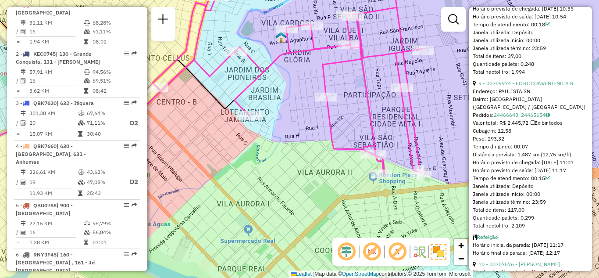
scroll to position [1619, 0]
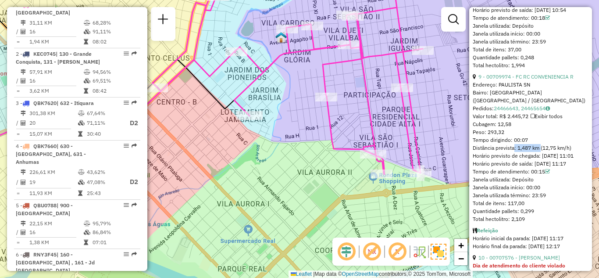
drag, startPoint x: 513, startPoint y: 207, endPoint x: 540, endPoint y: 209, distance: 26.8
click at [540, 152] on div "Distância prevista: 1,487 km (12,75 km/h)" at bounding box center [531, 148] width 116 height 8
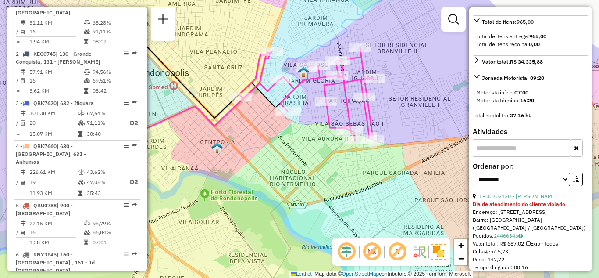
scroll to position [128, 0]
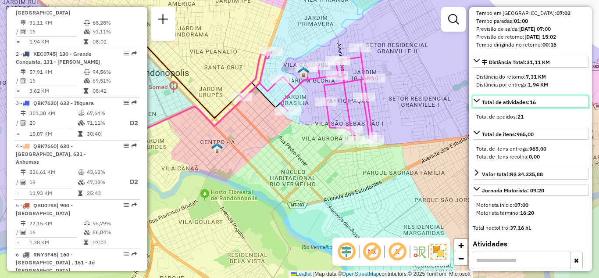
click at [476, 100] on icon at bounding box center [477, 101] width 6 height 4
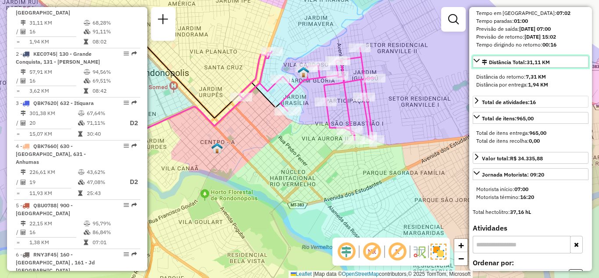
click at [475, 60] on icon at bounding box center [476, 60] width 7 height 7
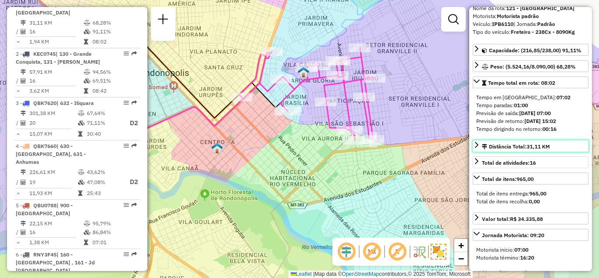
scroll to position [40, 0]
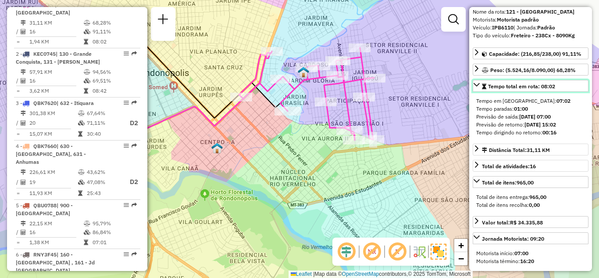
click at [475, 83] on icon at bounding box center [476, 84] width 7 height 7
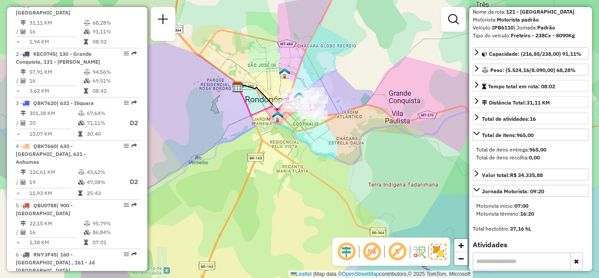
drag, startPoint x: 332, startPoint y: 139, endPoint x: 321, endPoint y: 137, distance: 11.2
click at [322, 138] on div "Janela de atendimento Grade de atendimento Capacidade Transportadoras Veículos …" at bounding box center [299, 139] width 599 height 278
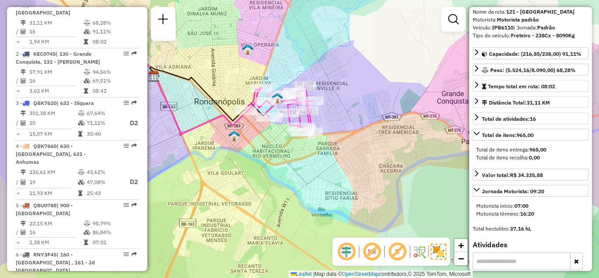
drag, startPoint x: 332, startPoint y: 100, endPoint x: 366, endPoint y: 95, distance: 35.0
click at [370, 95] on div "Janela de atendimento Grade de atendimento Capacidade Transportadoras Veículos …" at bounding box center [299, 139] width 599 height 278
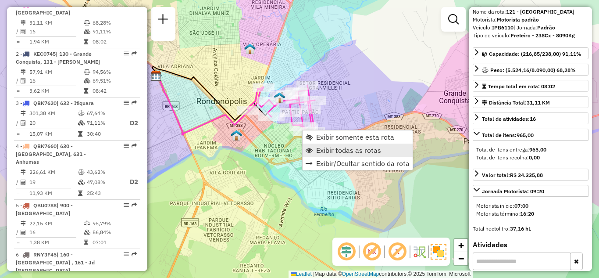
click at [328, 148] on span "Exibir todas as rotas" at bounding box center [348, 150] width 65 height 7
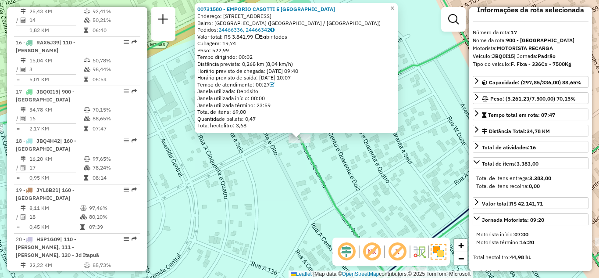
scroll to position [0, 0]
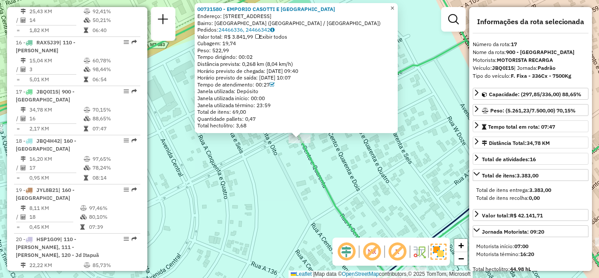
click at [394, 4] on span "×" at bounding box center [392, 7] width 4 height 7
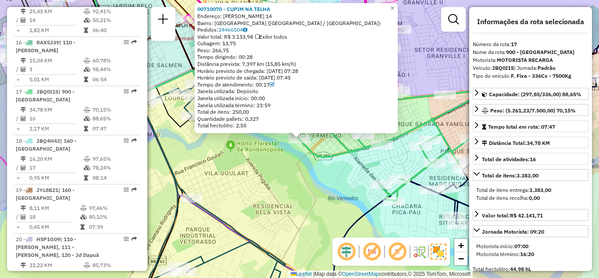
click at [275, 86] on icon at bounding box center [272, 84] width 5 height 5
click at [394, 5] on span "×" at bounding box center [392, 7] width 4 height 7
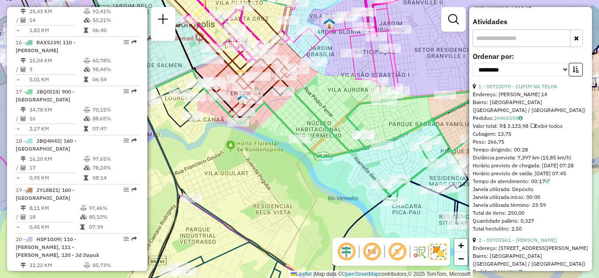
scroll to position [351, 0]
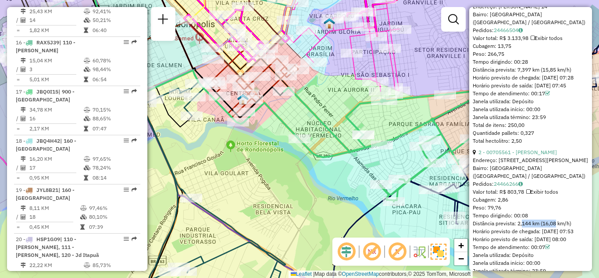
drag, startPoint x: 519, startPoint y: 227, endPoint x: 554, endPoint y: 227, distance: 34.7
click at [554, 227] on div "Distância prevista: 2,144 km (16,08 km/h)" at bounding box center [531, 223] width 116 height 8
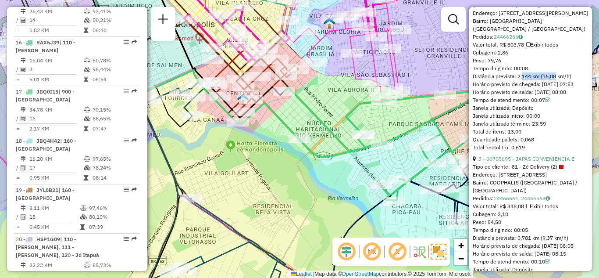
scroll to position [529, 0]
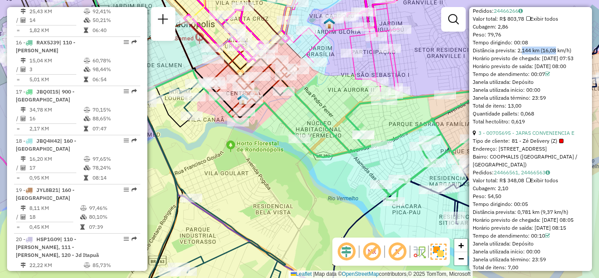
drag, startPoint x: 518, startPoint y: 261, endPoint x: 565, endPoint y: 265, distance: 47.1
click at [565, 265] on div "3 - 00705695 - JAPAS CONVENIENCIA E Tipo de cliente: 81 - Zé Delivery (Z) Ender…" at bounding box center [531, 208] width 116 height 158
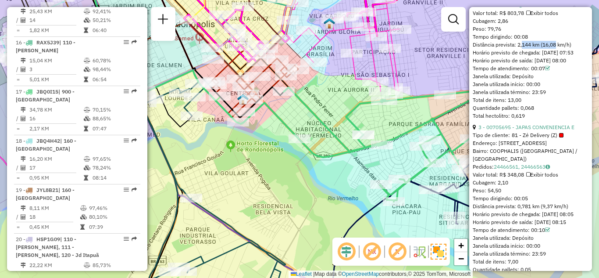
click at [549, 210] on div "Distância prevista: 0,781 km (9,37 km/h)" at bounding box center [531, 206] width 116 height 8
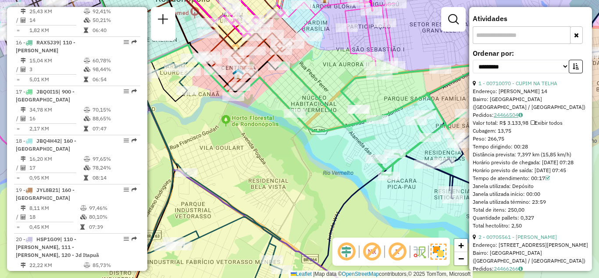
scroll to position [0, 0]
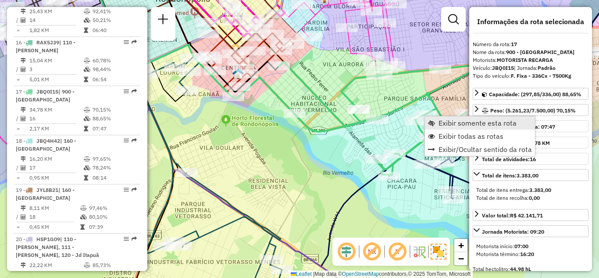
click at [435, 124] on link "Exibir somente esta rota" at bounding box center [480, 122] width 110 height 13
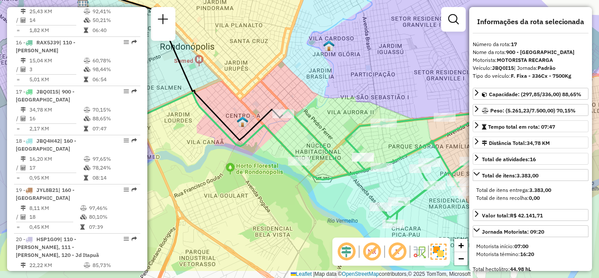
drag, startPoint x: 413, startPoint y: 143, endPoint x: 350, endPoint y: 90, distance: 82.5
click at [358, 93] on div "Janela de atendimento Grade de atendimento Capacidade Transportadoras Veículos …" at bounding box center [299, 139] width 599 height 278
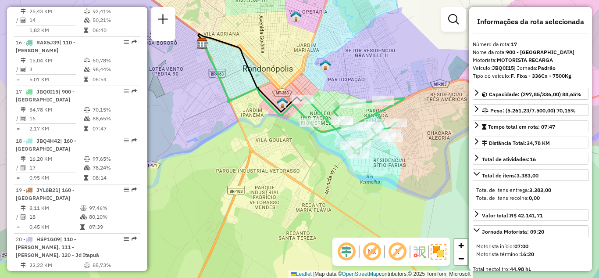
drag, startPoint x: 395, startPoint y: 157, endPoint x: 378, endPoint y: 161, distance: 17.5
click at [379, 161] on div "Janela de atendimento Grade de atendimento Capacidade Transportadoras Veículos …" at bounding box center [299, 139] width 599 height 278
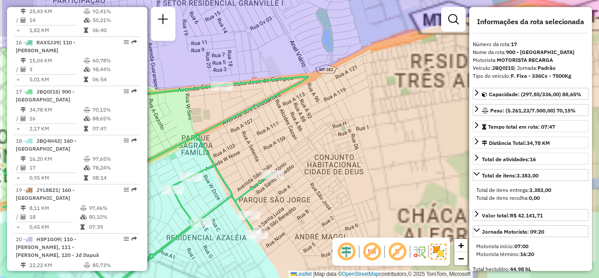
drag, startPoint x: 389, startPoint y: 150, endPoint x: 447, endPoint y: 148, distance: 58.0
click at [447, 148] on div "Janela de atendimento Grade de atendimento Capacidade Transportadoras Veículos …" at bounding box center [299, 139] width 599 height 278
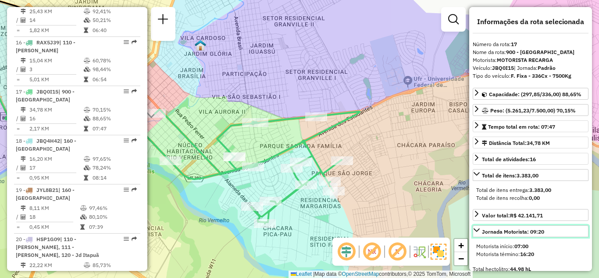
click at [475, 227] on icon at bounding box center [476, 229] width 7 height 7
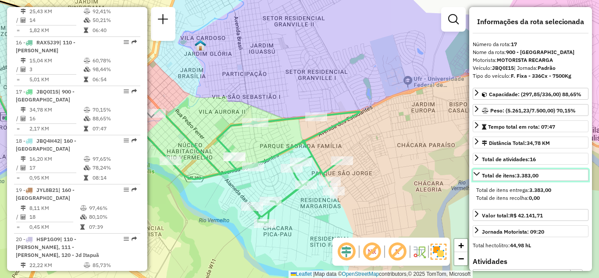
click at [475, 172] on icon at bounding box center [476, 173] width 7 height 7
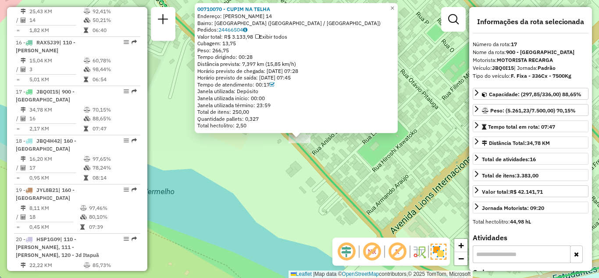
drag, startPoint x: 238, startPoint y: 63, endPoint x: 303, endPoint y: 63, distance: 65.4
click at [303, 63] on div "Distância prevista: 7,397 km (15,85 km/h)" at bounding box center [296, 64] width 198 height 7
drag, startPoint x: 418, startPoint y: 87, endPoint x: 416, endPoint y: 92, distance: 5.3
click at [416, 92] on div "00710070 - CUPIM NA TELHA Endereço: PAULO VI 14 Bairro: [GEOGRAPHIC_DATA] ([GEO…" at bounding box center [299, 139] width 599 height 278
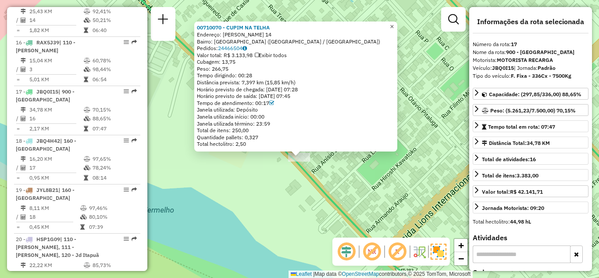
click at [394, 23] on span "×" at bounding box center [392, 26] width 4 height 7
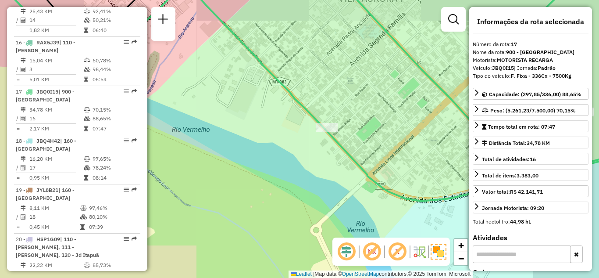
drag, startPoint x: 394, startPoint y: 116, endPoint x: 369, endPoint y: 111, distance: 25.2
click at [369, 111] on div "Janela de atendimento Grade de atendimento Capacidade Transportadoras Veículos …" at bounding box center [299, 139] width 599 height 278
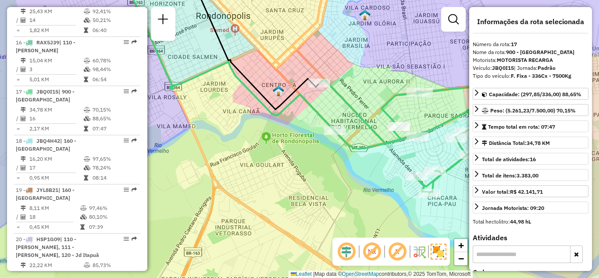
drag, startPoint x: 381, startPoint y: 77, endPoint x: 347, endPoint y: 102, distance: 43.0
click at [347, 102] on div "Janela de atendimento Grade de atendimento Capacidade Transportadoras Veículos …" at bounding box center [299, 139] width 599 height 278
